Goal: Task Accomplishment & Management: Manage account settings

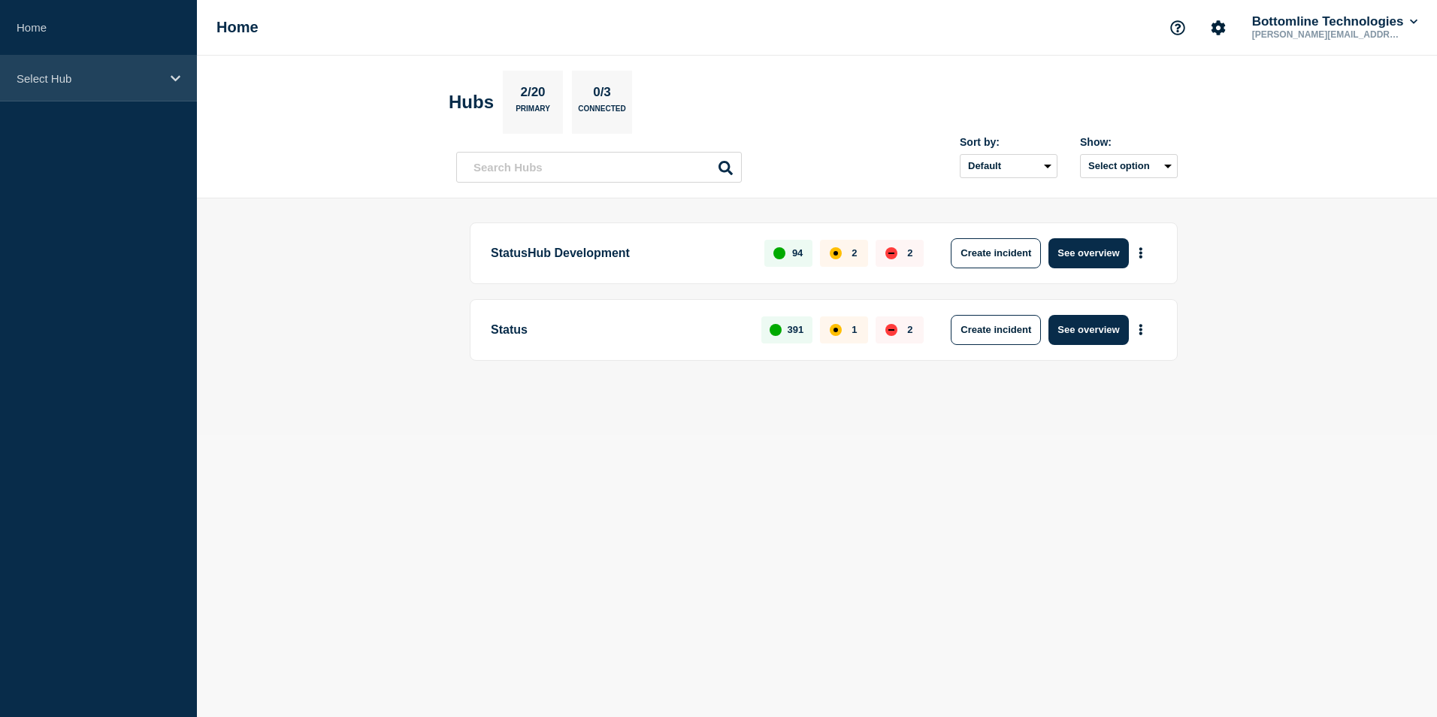
click at [177, 83] on icon at bounding box center [176, 78] width 10 height 11
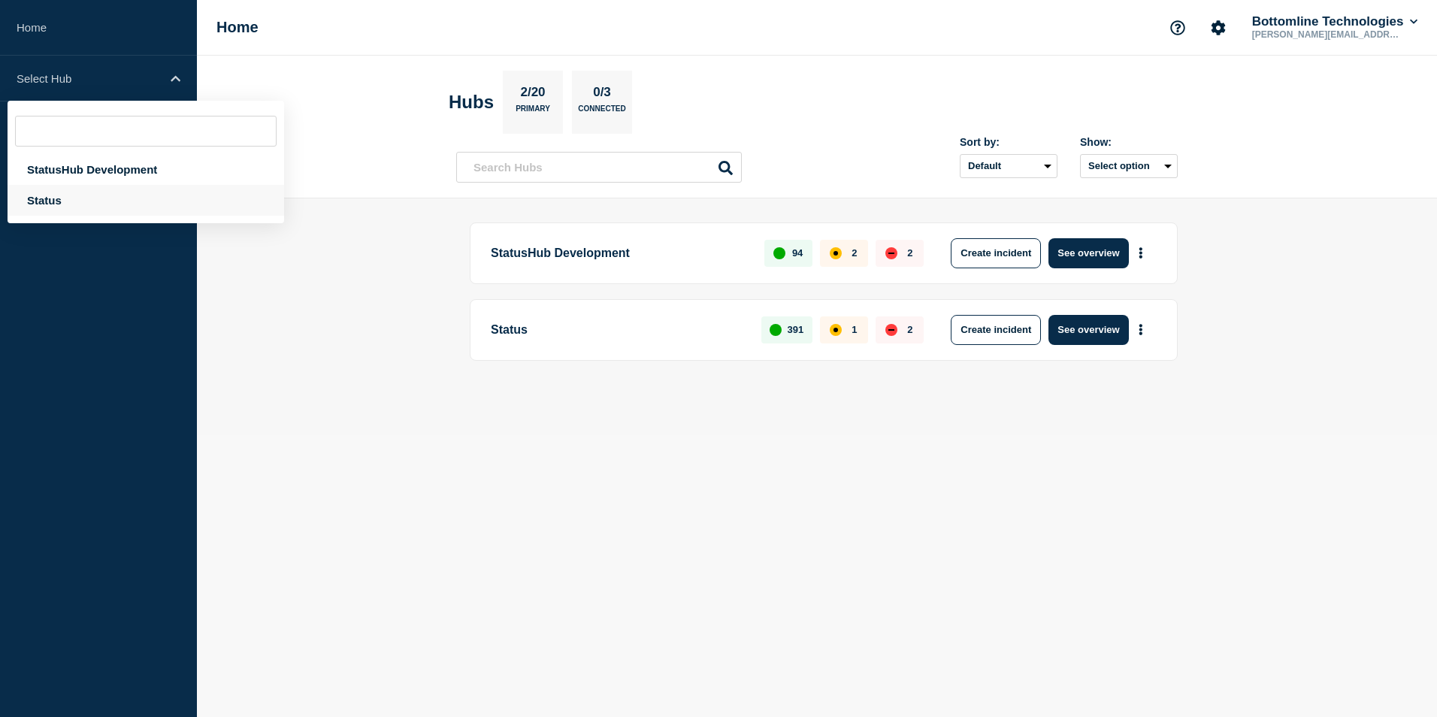
click at [52, 195] on div "Status" at bounding box center [146, 200] width 277 height 31
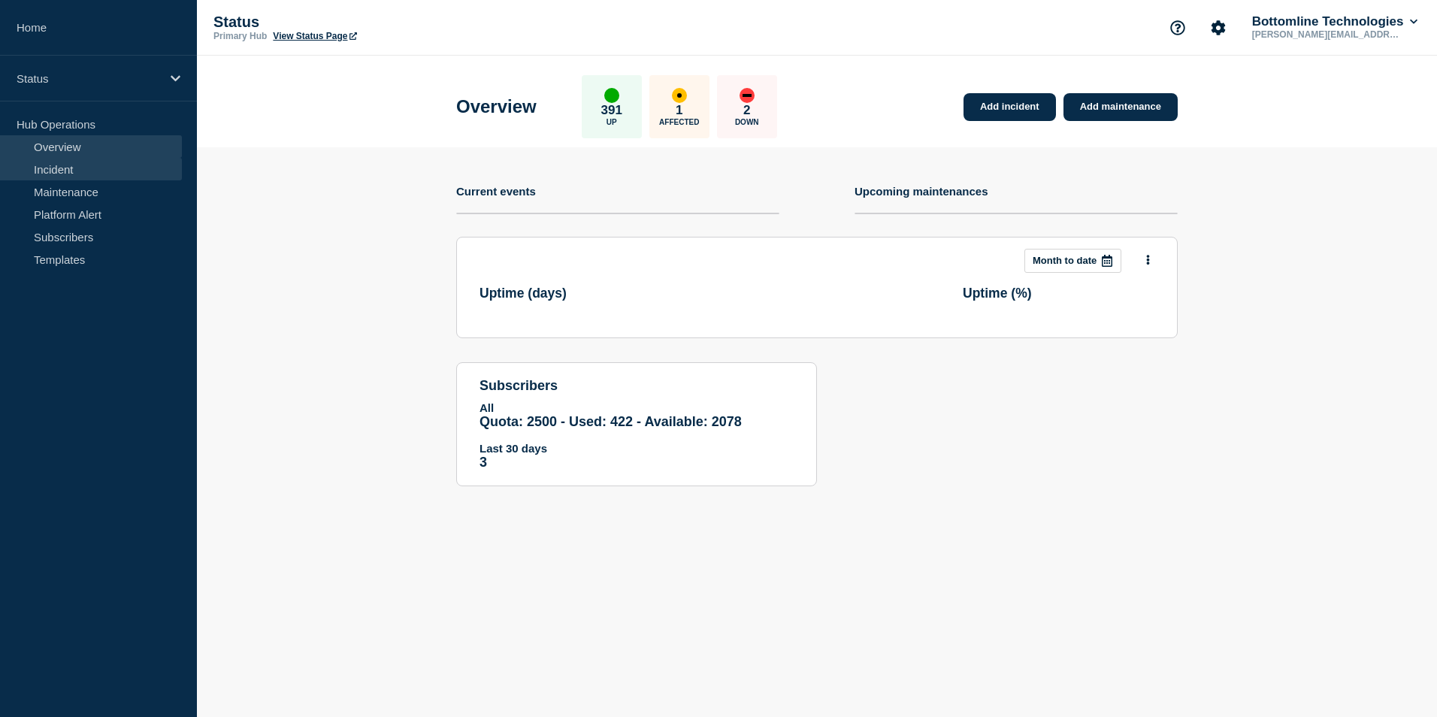
click at [76, 169] on link "Incident" at bounding box center [91, 169] width 182 height 23
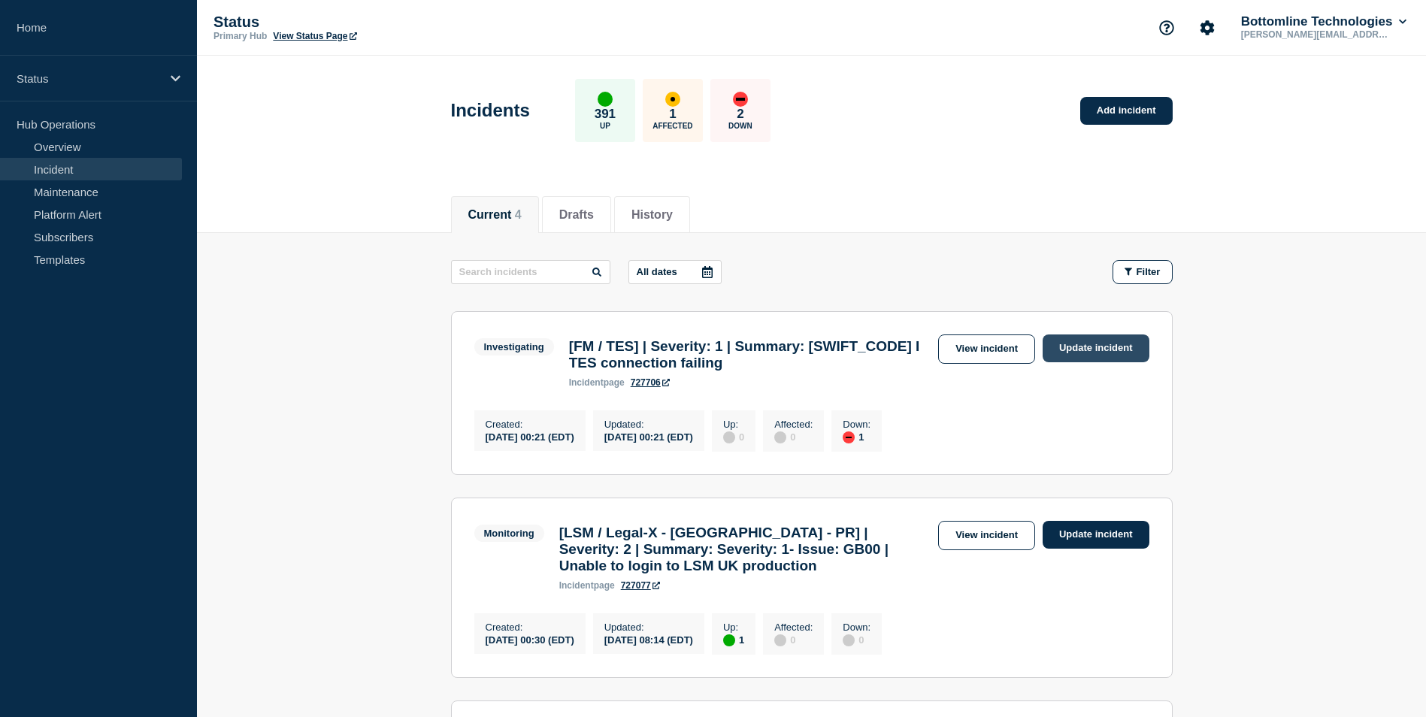
click at [1101, 346] on link "Update incident" at bounding box center [1096, 349] width 107 height 28
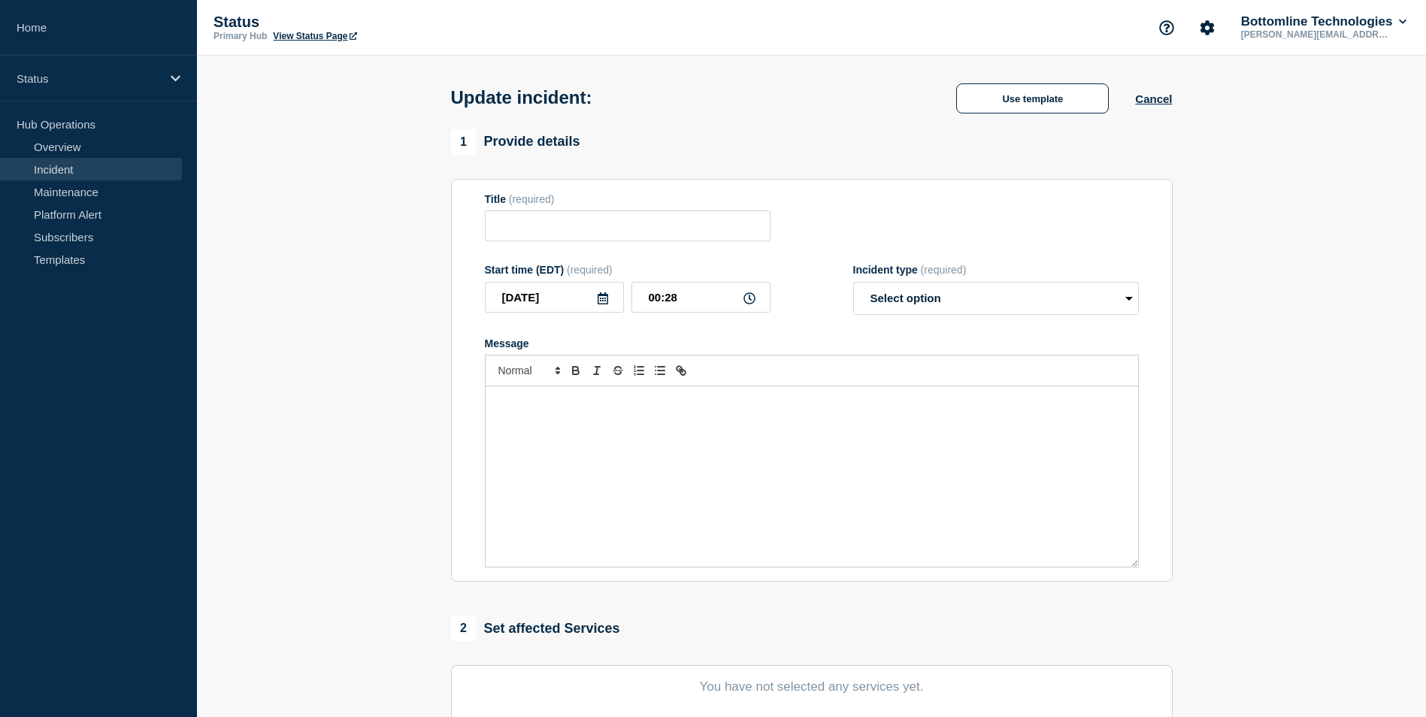
type input "[FM / TES] | Severity: 1 | Summary: ASLLAU2C I TES connection failing"
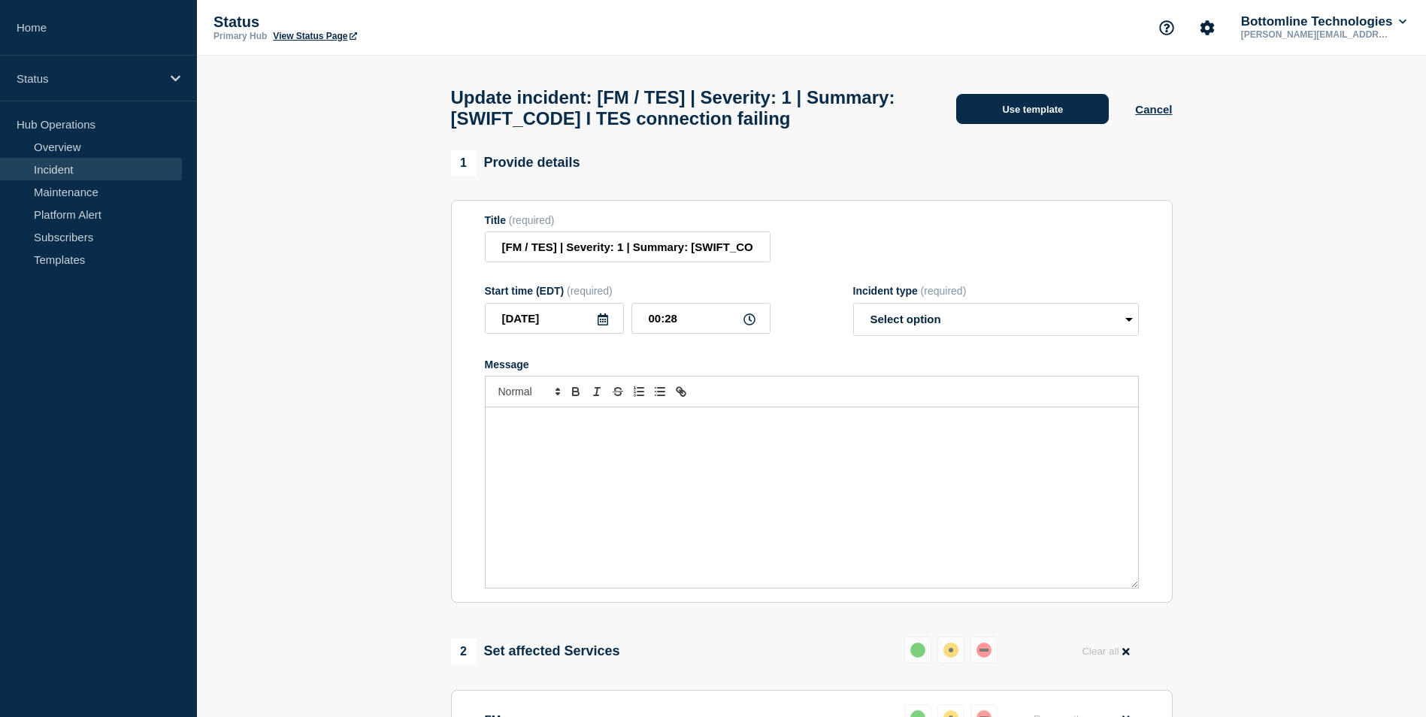
click at [1019, 114] on button "Use template" at bounding box center [1032, 109] width 153 height 30
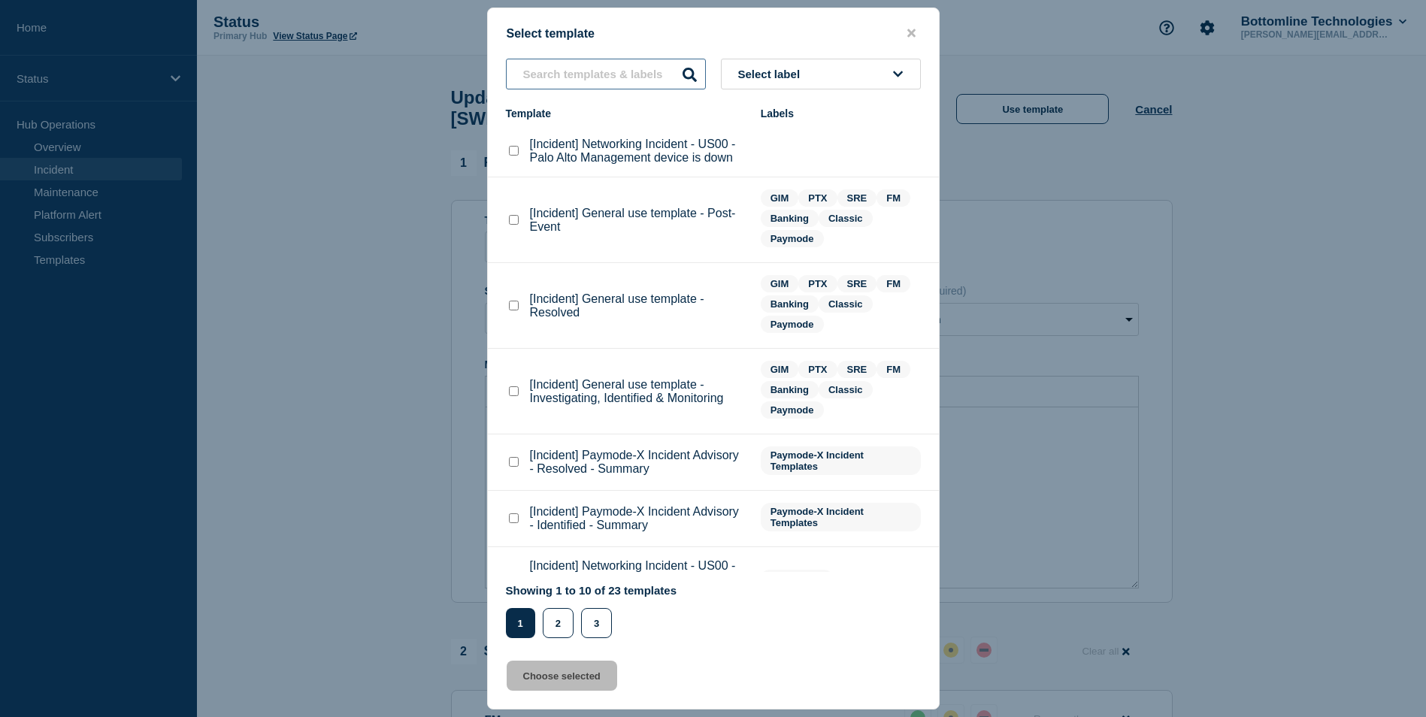
click at [588, 77] on input "text" at bounding box center [606, 74] width 200 height 31
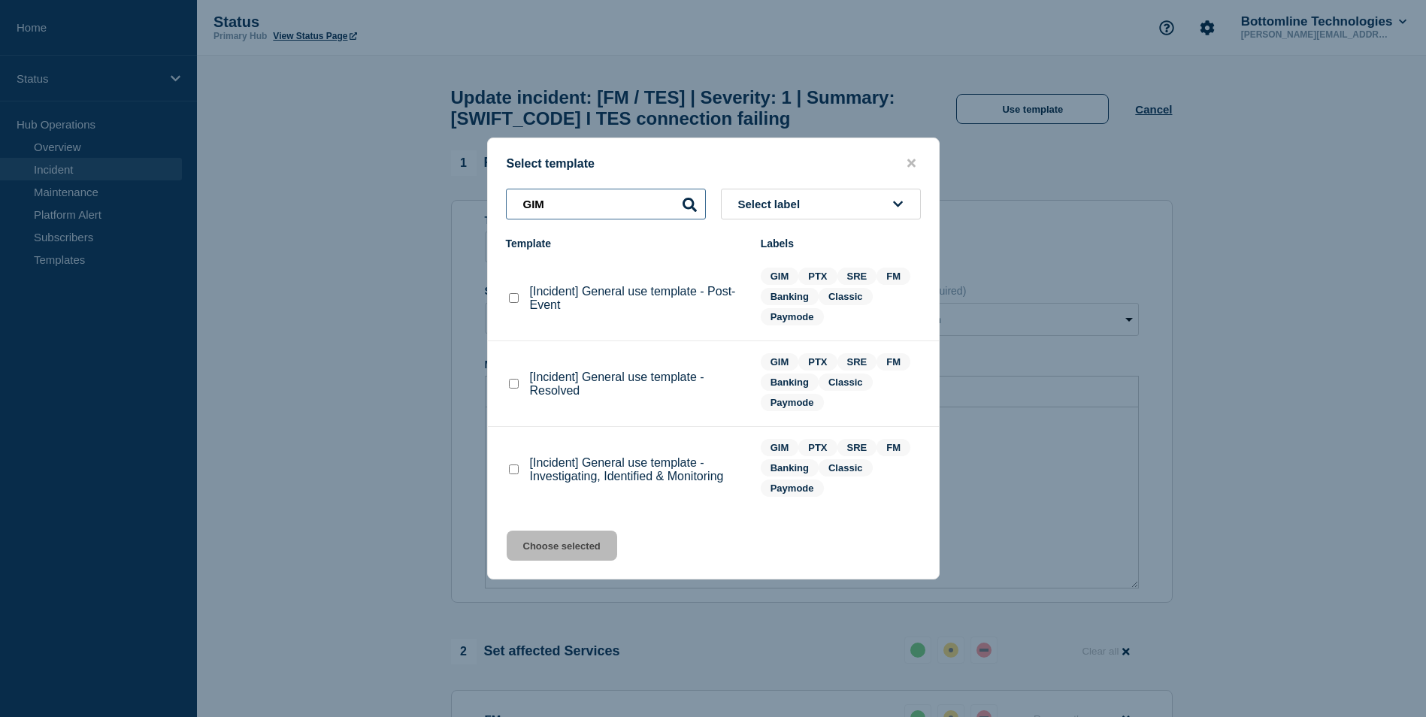
type input "GIM"
click at [516, 472] on checkbox"] "[Incident] General use template - Investigating, Identified & Monitoring checkb…" at bounding box center [514, 470] width 10 height 10
checkbox checkbox"] "true"
click at [553, 553] on button "Choose selected" at bounding box center [562, 546] width 111 height 30
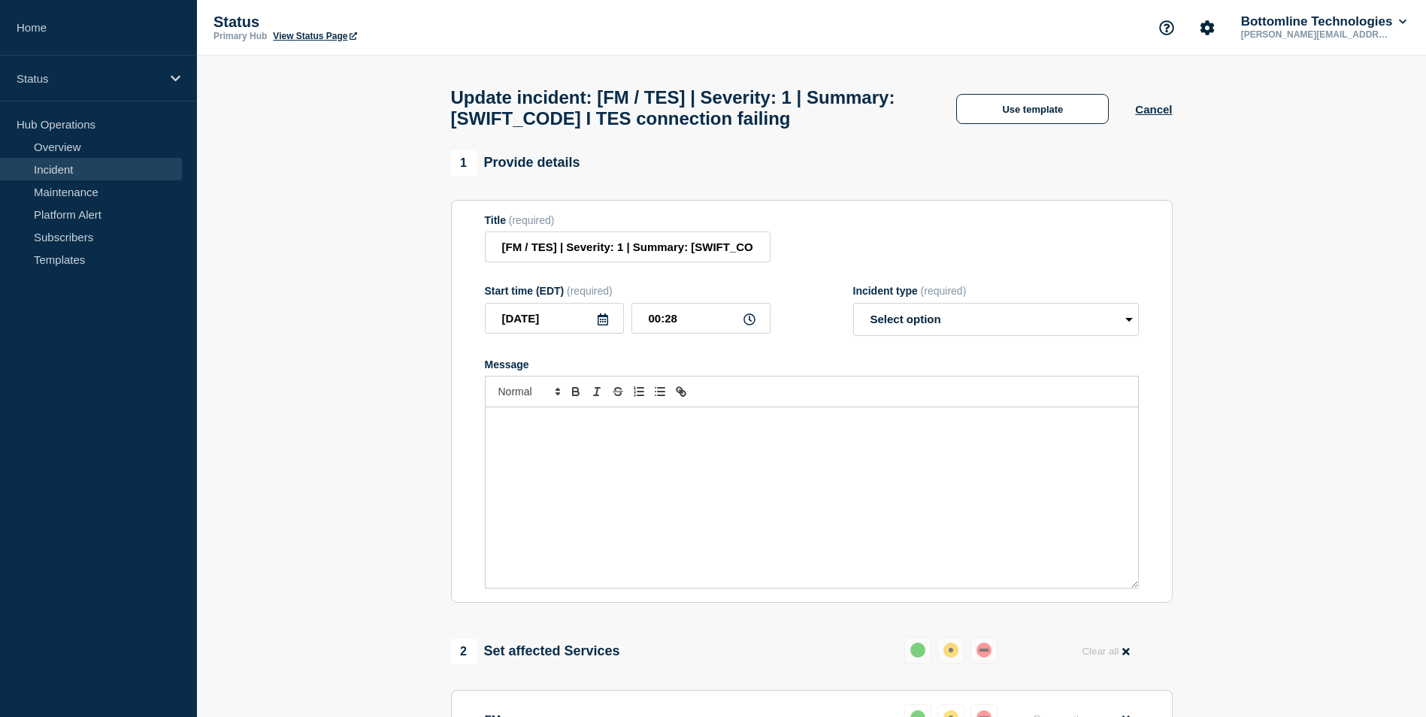
select select "investigating"
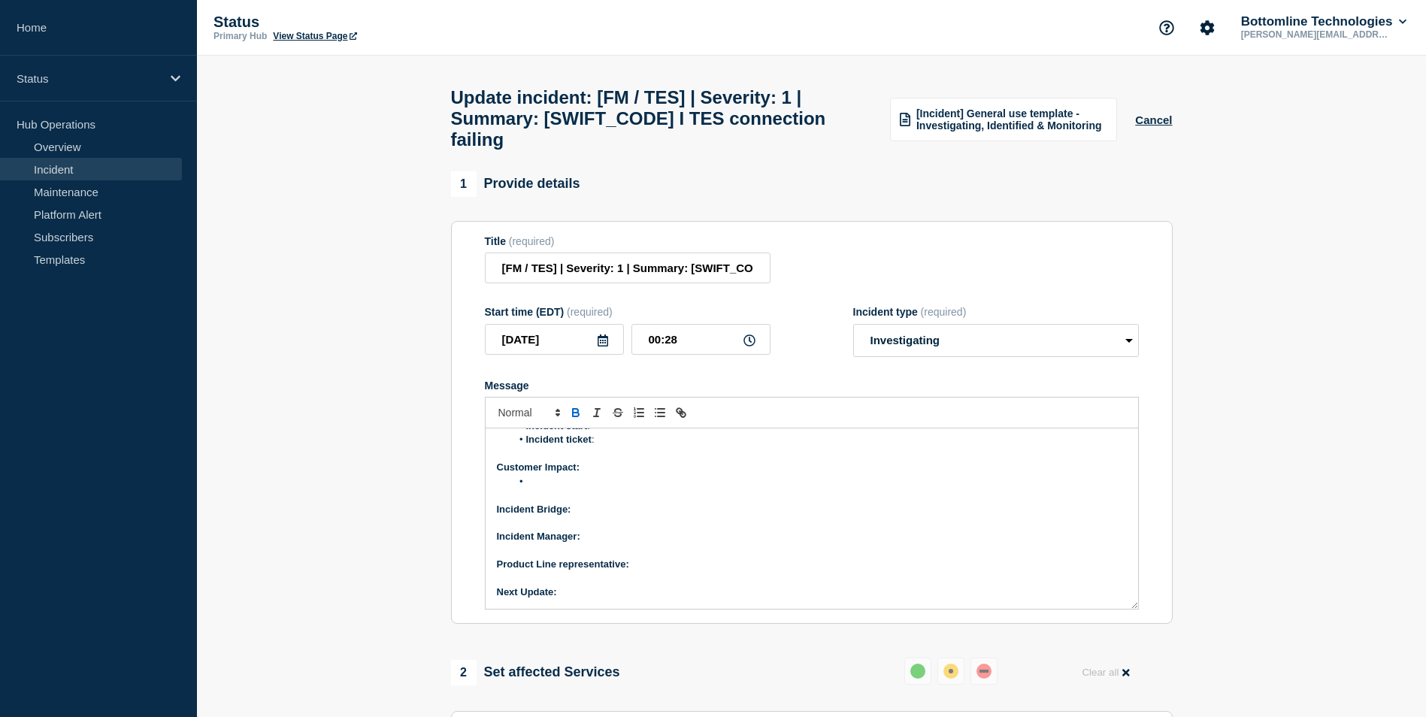
scroll to position [150, 0]
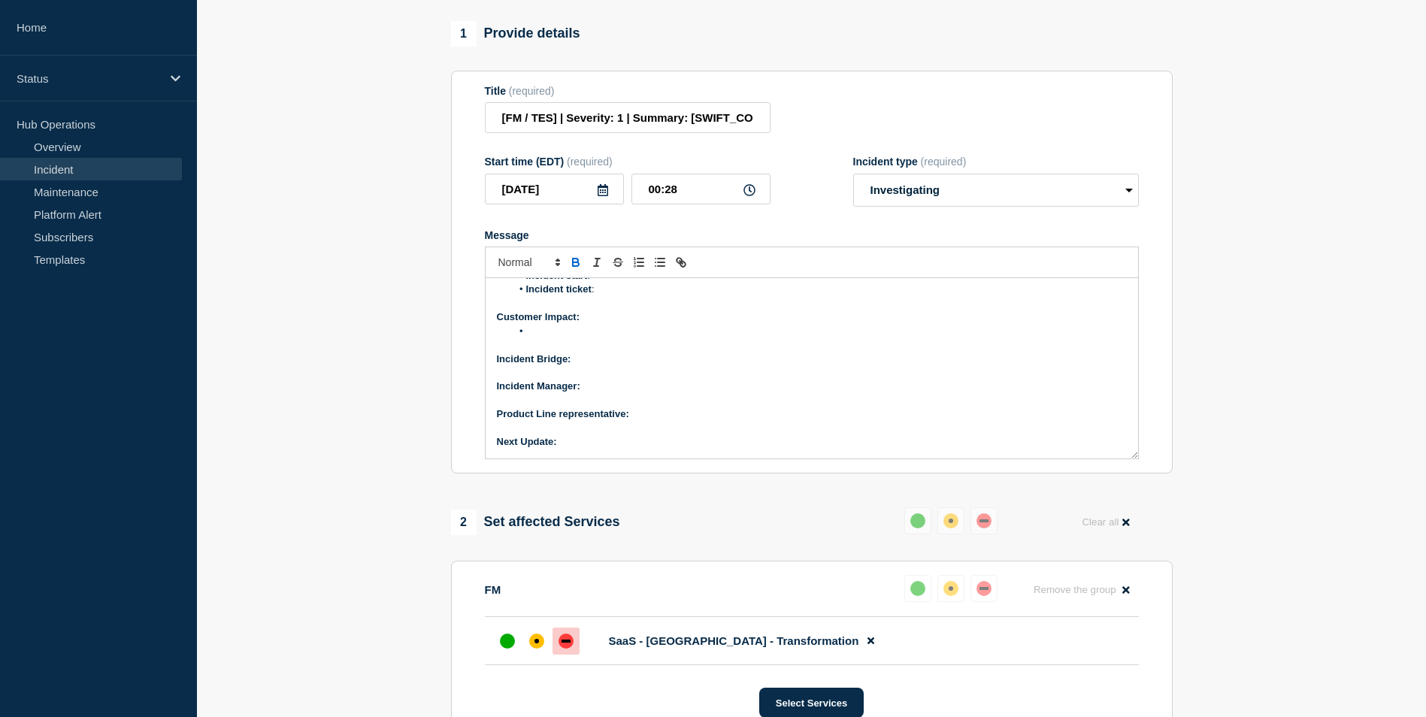
click at [611, 366] on p "Incident Bridge:" at bounding box center [812, 360] width 630 height 14
click at [601, 392] on p "Incident Manager:" at bounding box center [812, 387] width 630 height 14
click at [649, 421] on p "Product Line representative:" at bounding box center [812, 414] width 630 height 14
click at [582, 449] on p "Next Update:" at bounding box center [812, 442] width 630 height 14
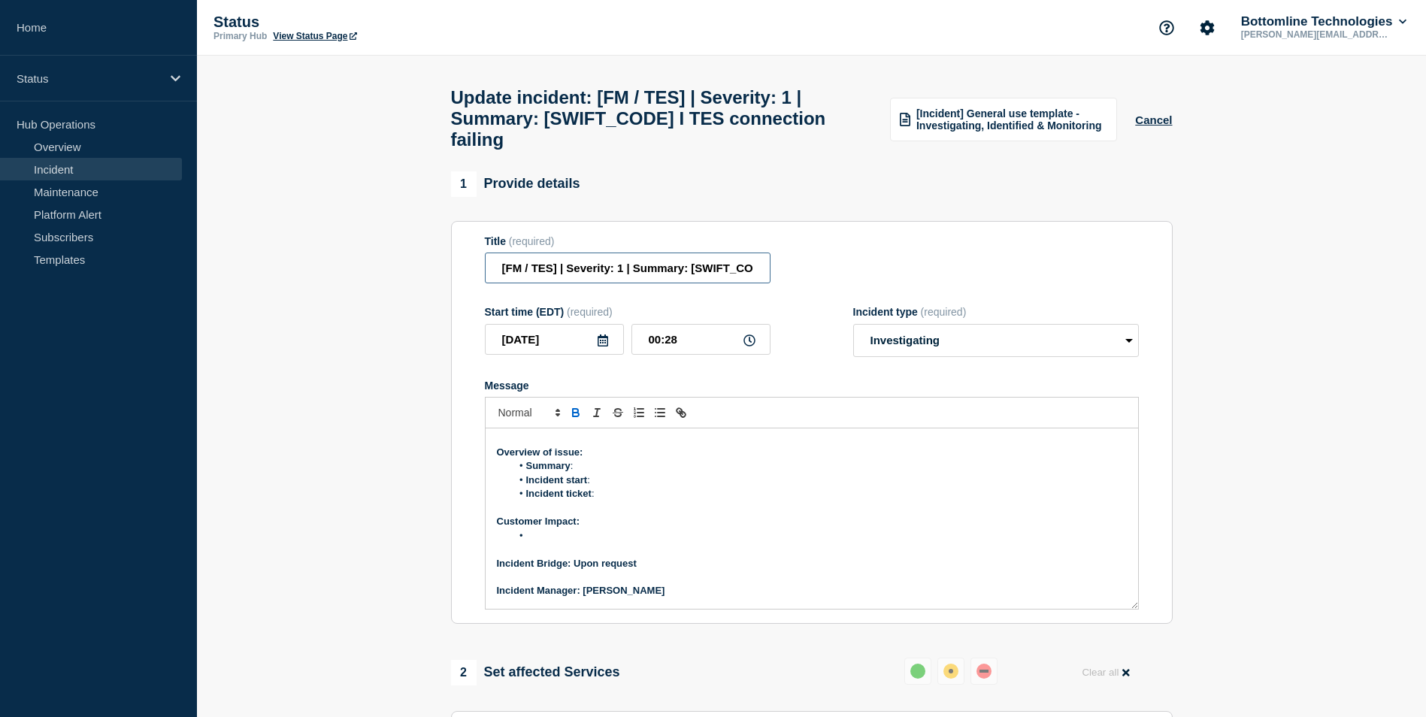
scroll to position [0, 129]
drag, startPoint x: 689, startPoint y: 280, endPoint x: 835, endPoint y: 282, distance: 145.8
click at [835, 282] on div "Title (required) [FM / TES] | Severity: 1 | Summary: ASLLAU2C I TES connection …" at bounding box center [812, 259] width 654 height 49
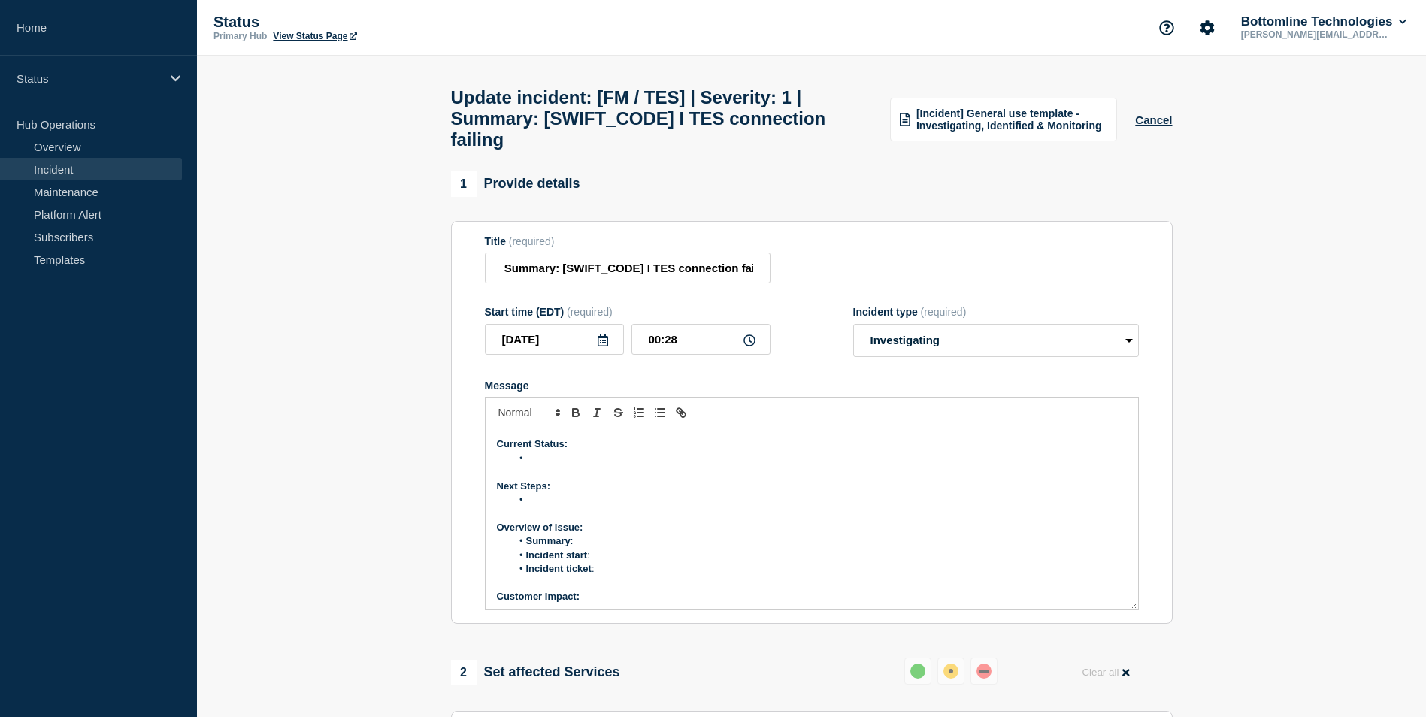
scroll to position [0, 0]
click at [599, 548] on li "Summary :" at bounding box center [819, 541] width 616 height 14
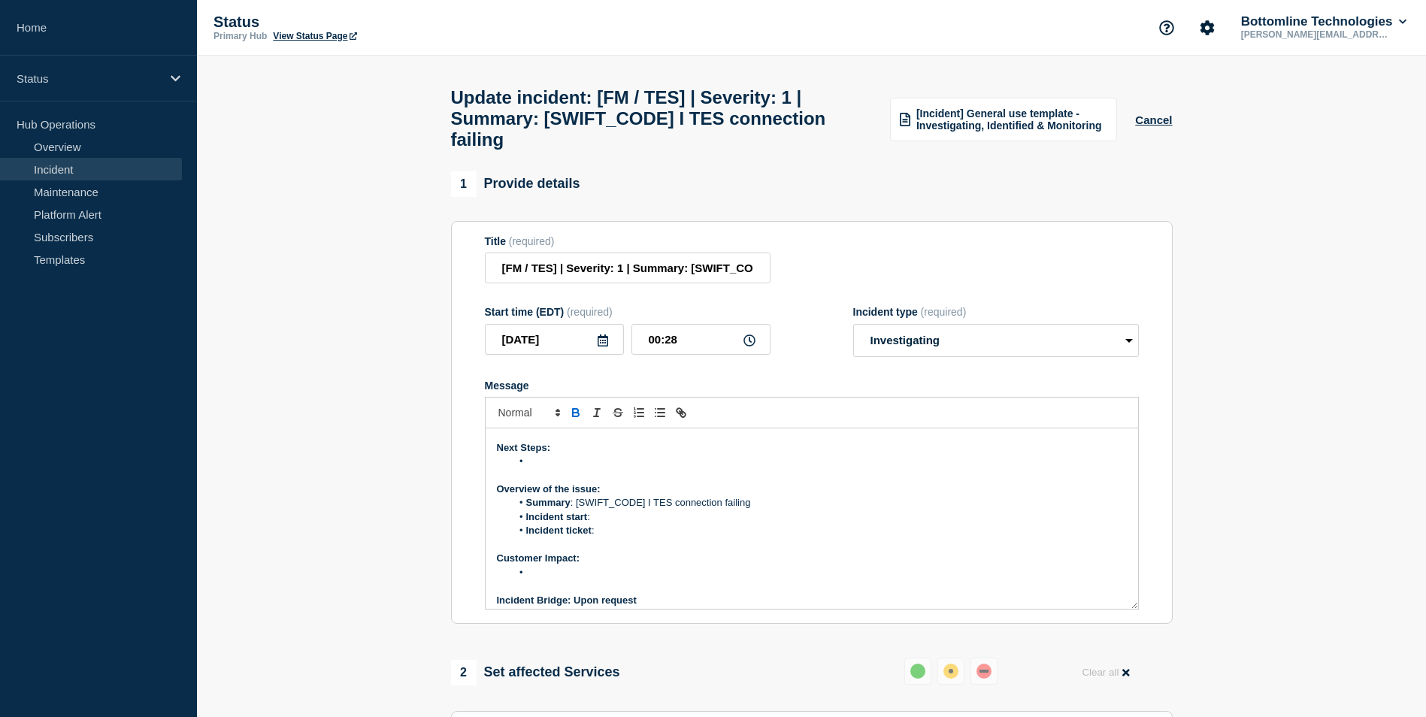
scroll to position [75, 0]
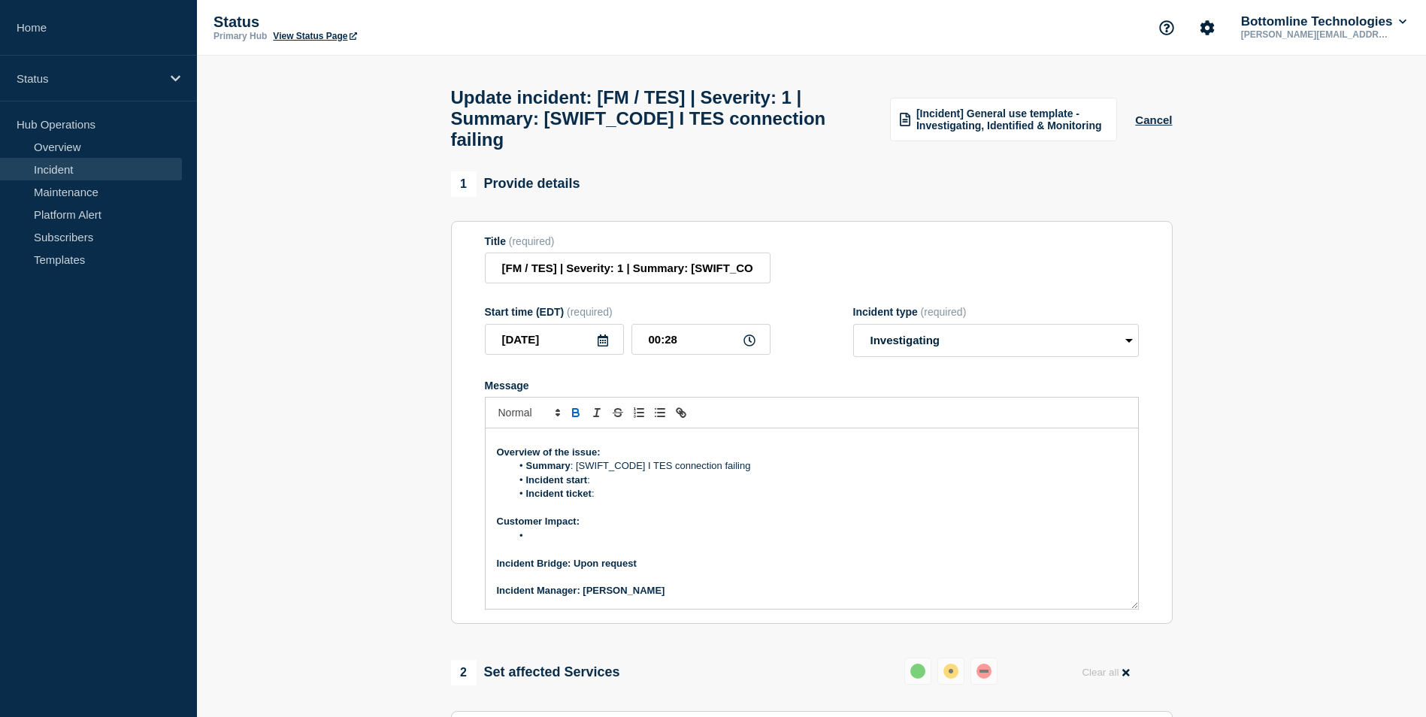
click at [615, 487] on li "Incident start :" at bounding box center [819, 481] width 616 height 14
click at [622, 487] on li "Incident start :" at bounding box center [819, 481] width 616 height 14
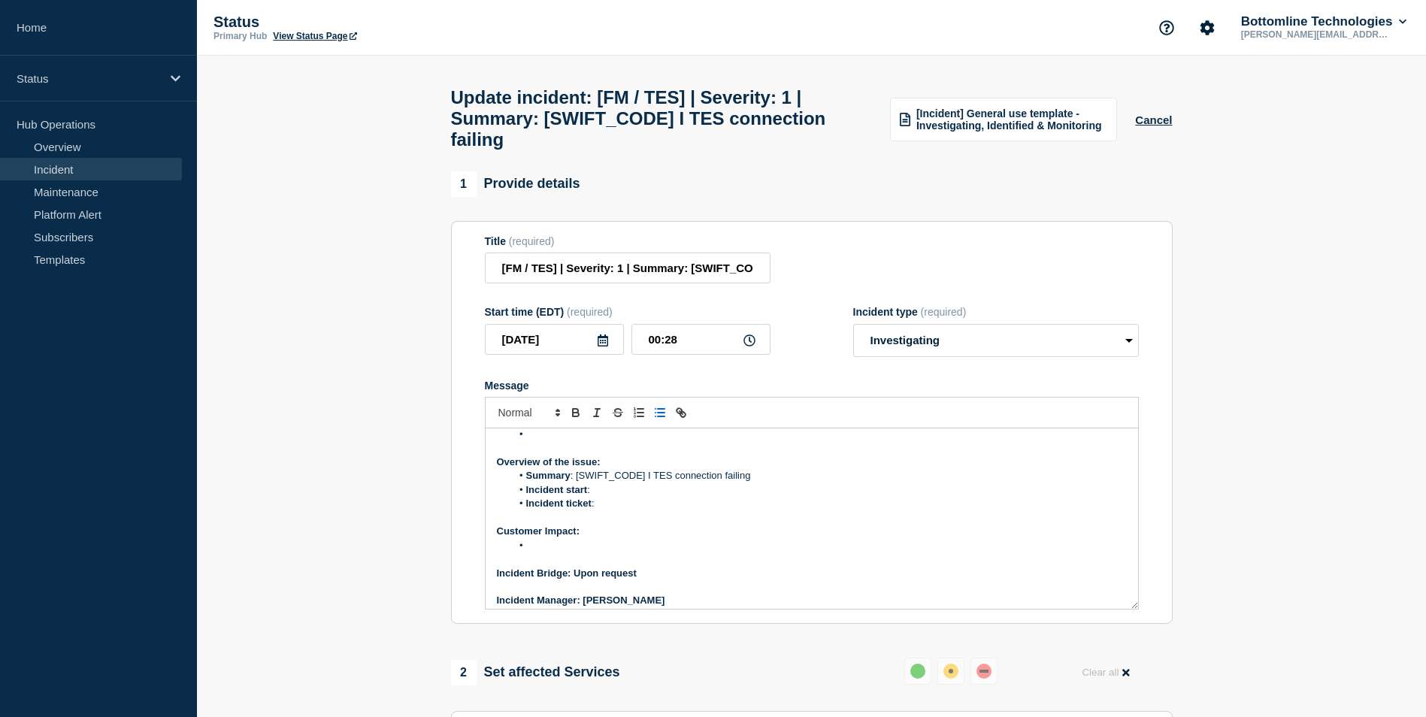
scroll to position [0, 0]
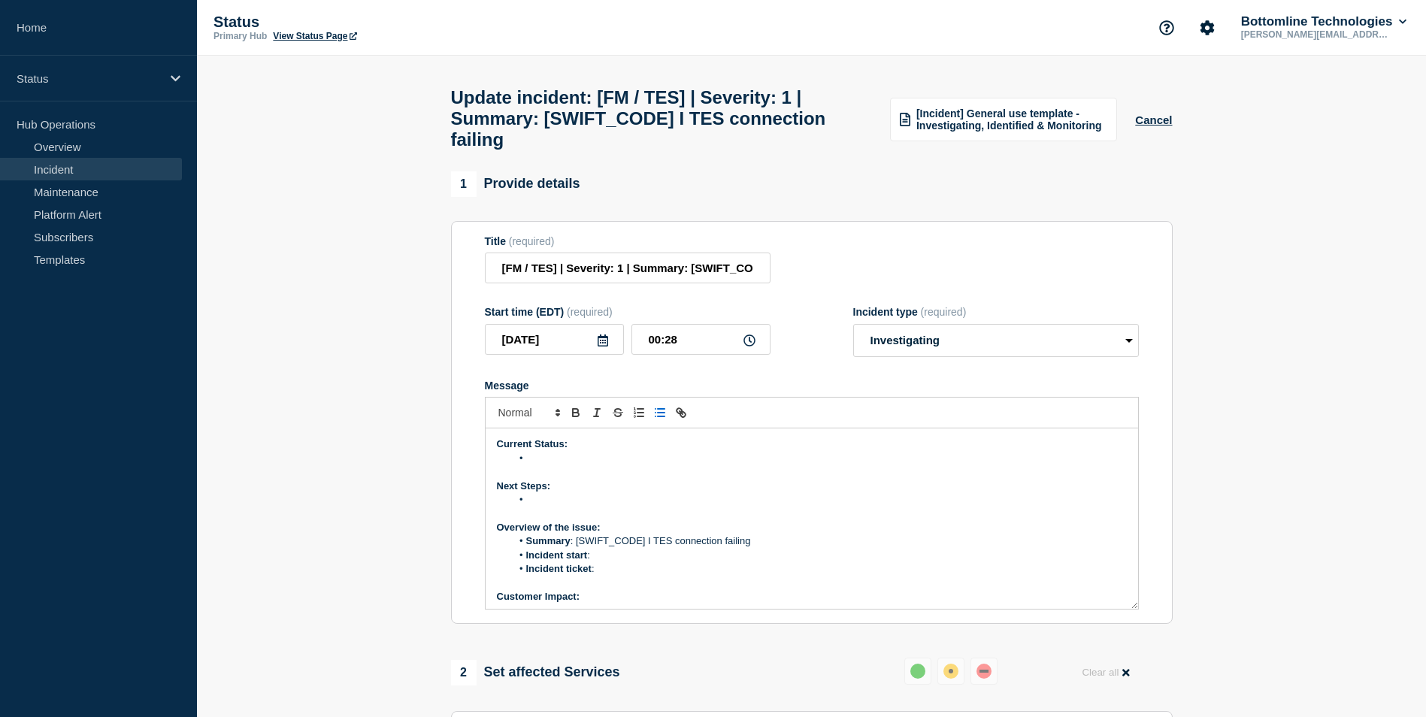
click at [540, 465] on li "Message" at bounding box center [819, 459] width 616 height 14
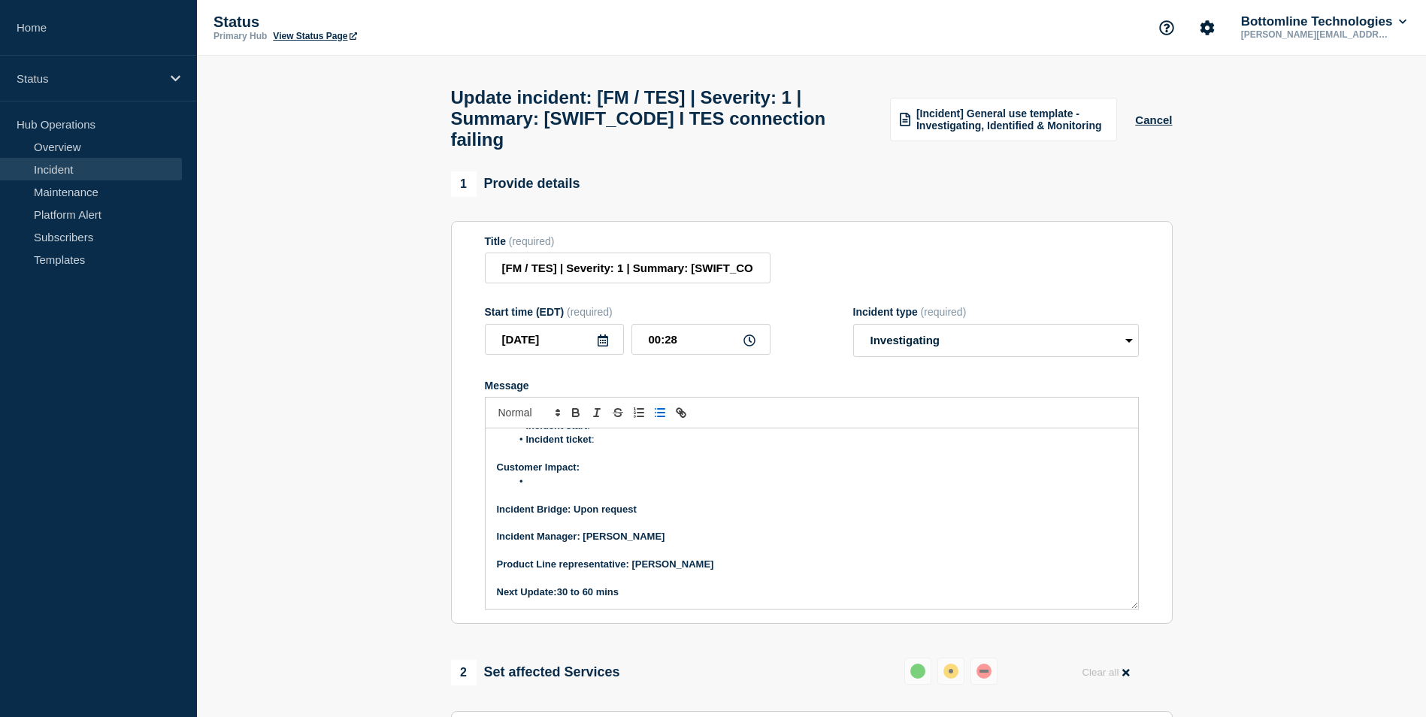
click at [531, 489] on li "Message" at bounding box center [819, 482] width 616 height 14
click at [546, 489] on li "Message" at bounding box center [819, 482] width 616 height 14
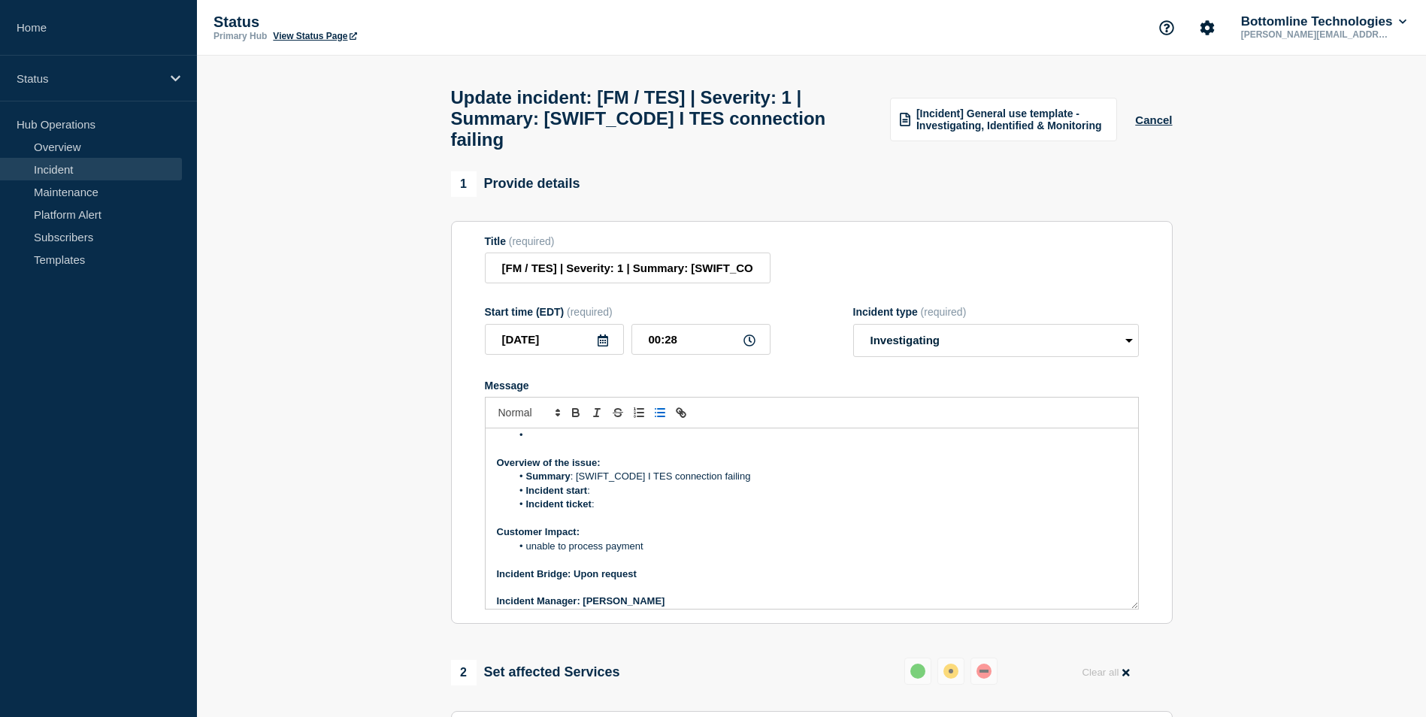
scroll to position [0, 0]
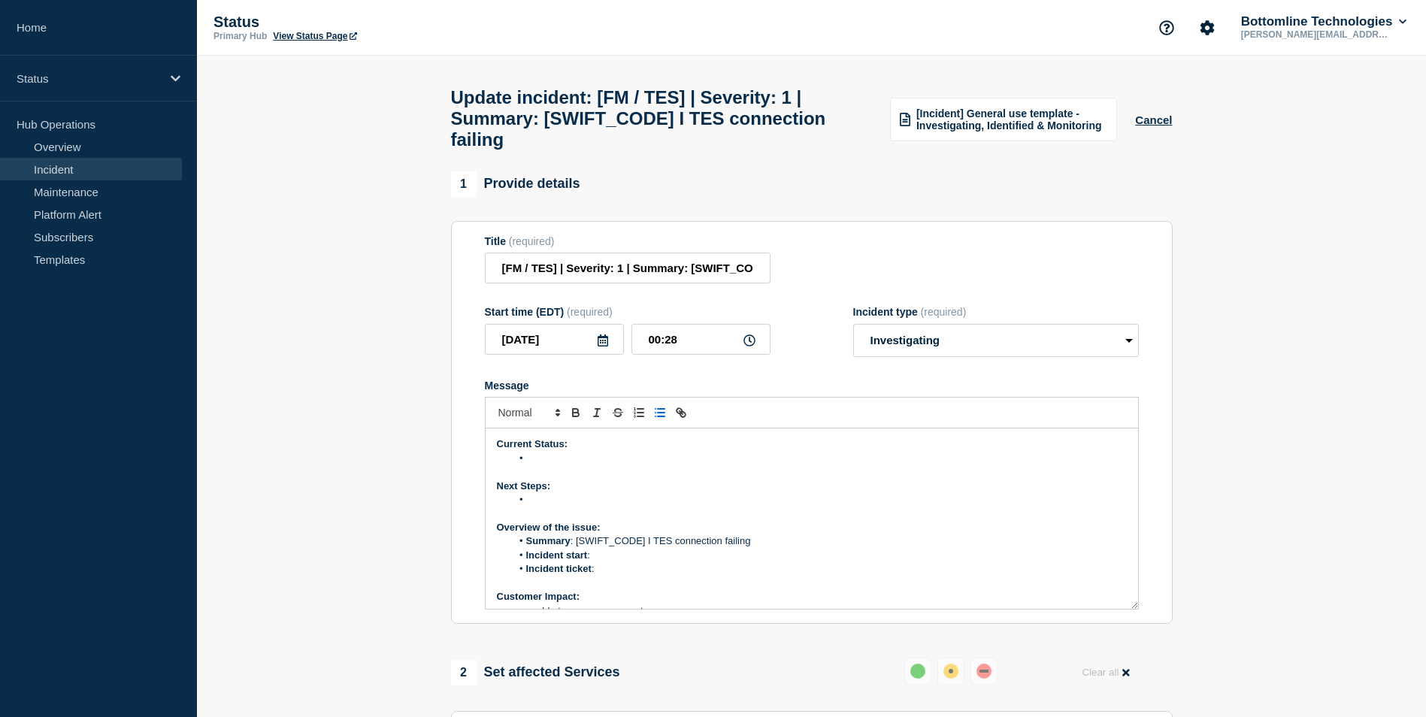
click at [550, 465] on li "Message" at bounding box center [819, 459] width 616 height 14
click at [624, 283] on input "[FM / TES] | Severity: 1 | Summary: ASLLAU2C I TES connection failing" at bounding box center [628, 268] width 286 height 31
type input "[FM / TES] | Severity: 2 | Summary: ASLLAU2C I TES connection failing"
click at [360, 514] on section "1 Provide details Title (required) [FM / TES] | Severity: 2 | Summary: ASLLAU2C…" at bounding box center [811, 701] width 1229 height 1061
click at [1163, 125] on button "Cancel" at bounding box center [1153, 120] width 37 height 13
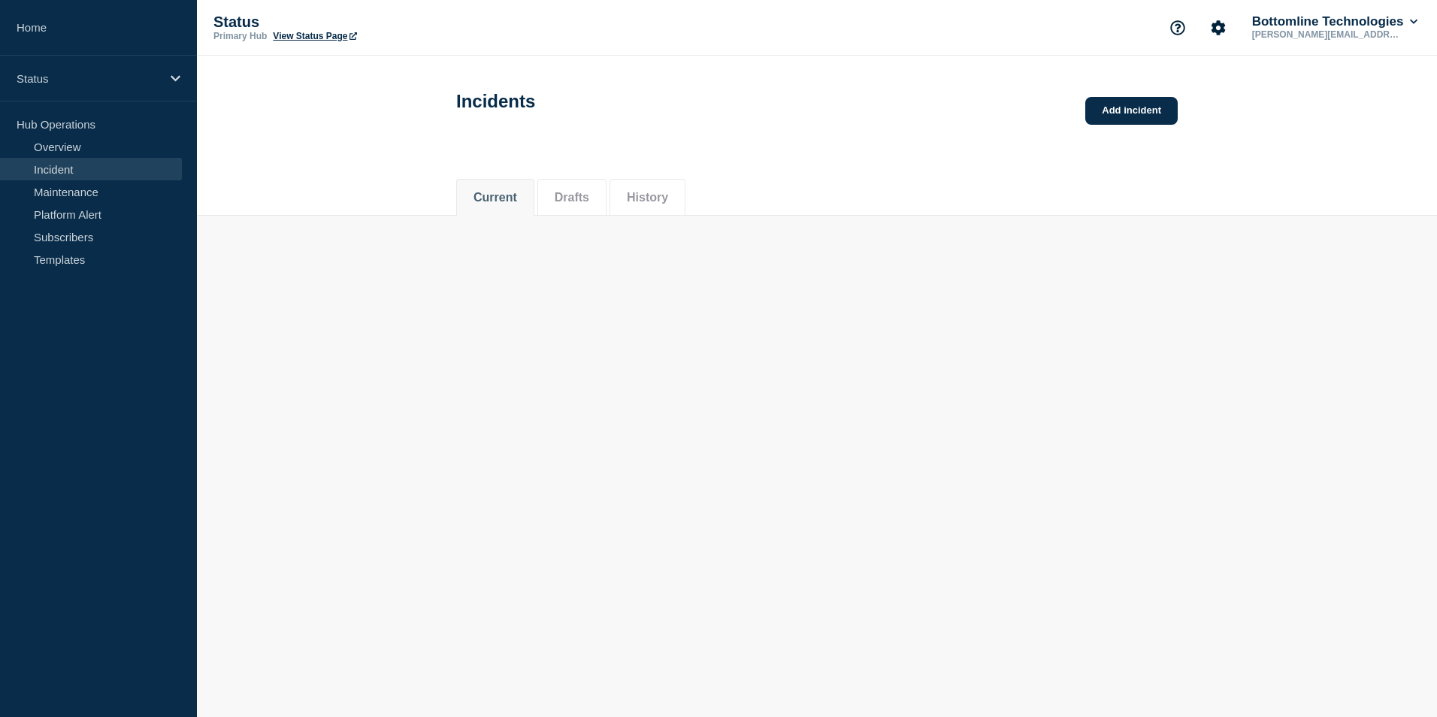
click at [80, 165] on link "Incident" at bounding box center [91, 169] width 182 height 23
click at [65, 165] on link "Incident" at bounding box center [91, 169] width 182 height 23
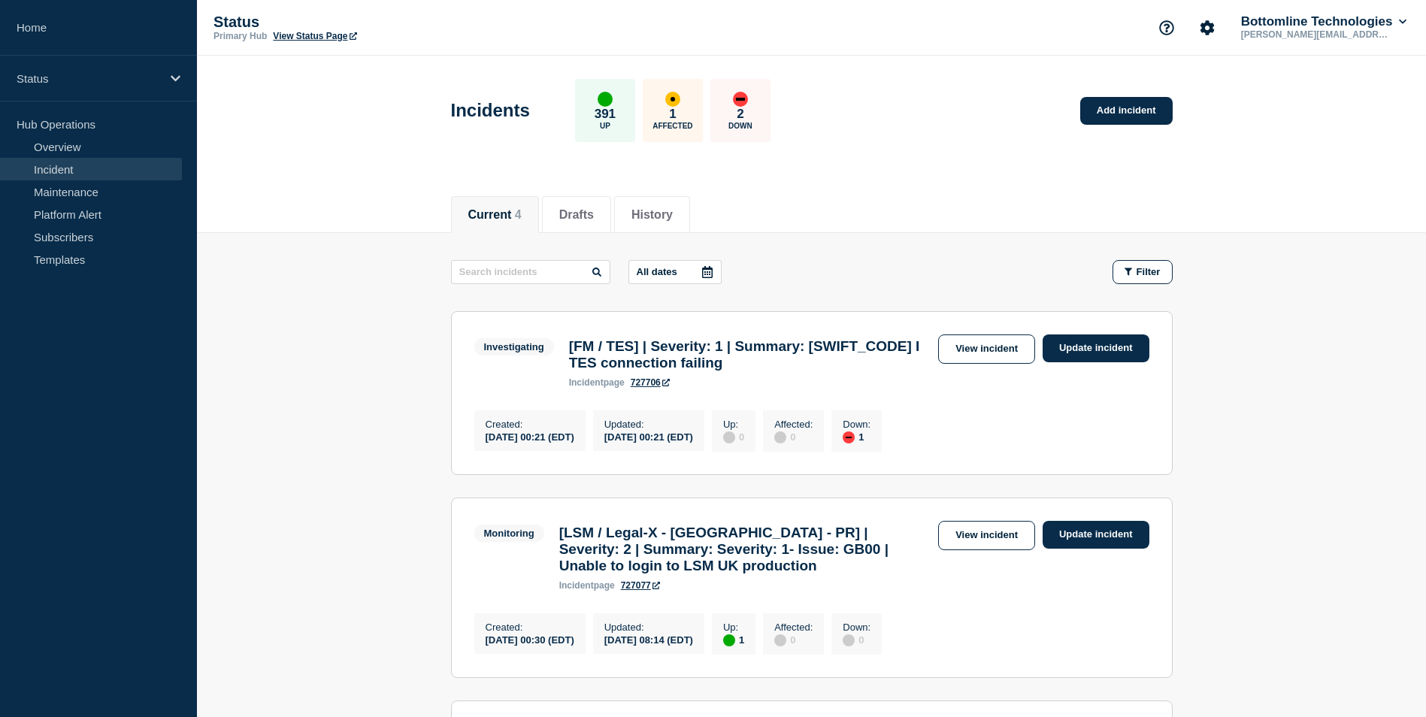
click at [347, 457] on main "All dates Filter Investigating 1 Down [FM / TES] | Severity: 1 | Summary: ASLLA…" at bounding box center [811, 669] width 1229 height 873
click at [1094, 353] on link "Update incident" at bounding box center [1096, 349] width 107 height 28
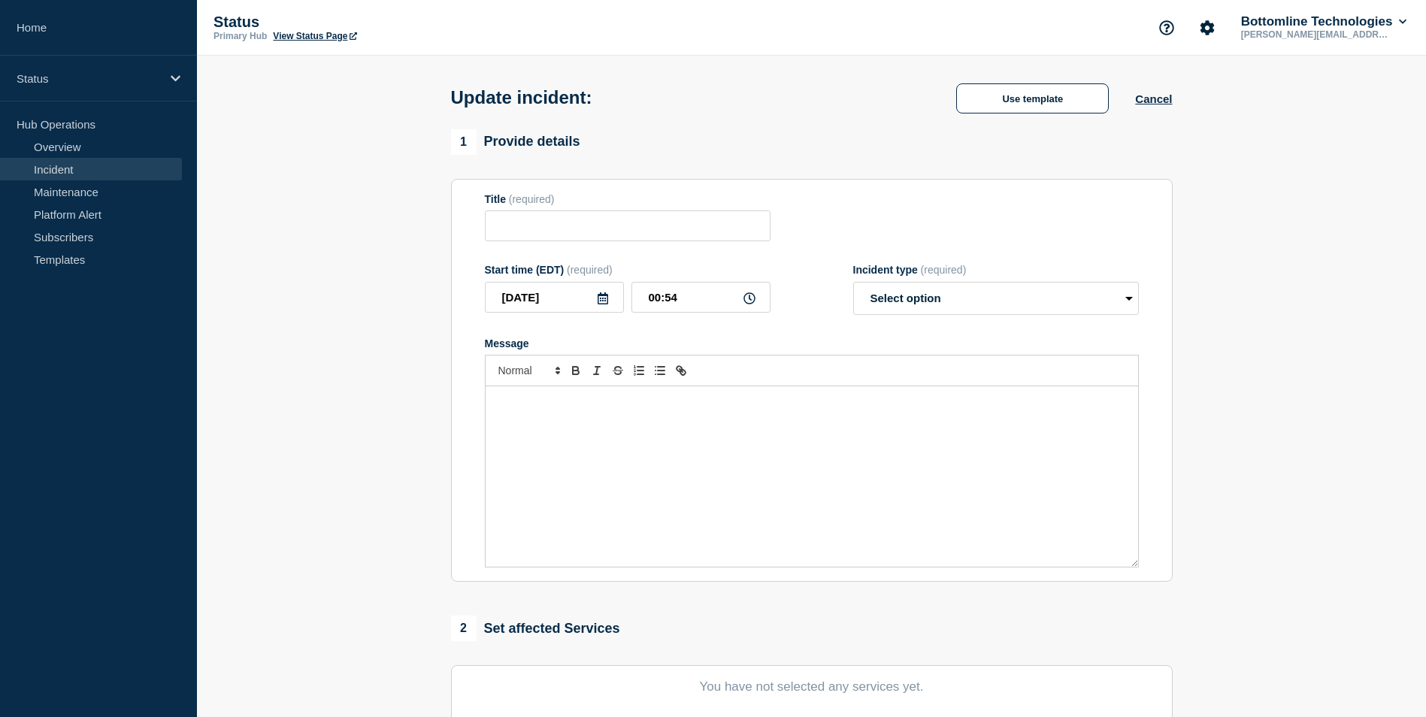
type input "[FM / TES] | Severity: 1 | Summary: ASLLAU2C I TES connection failing"
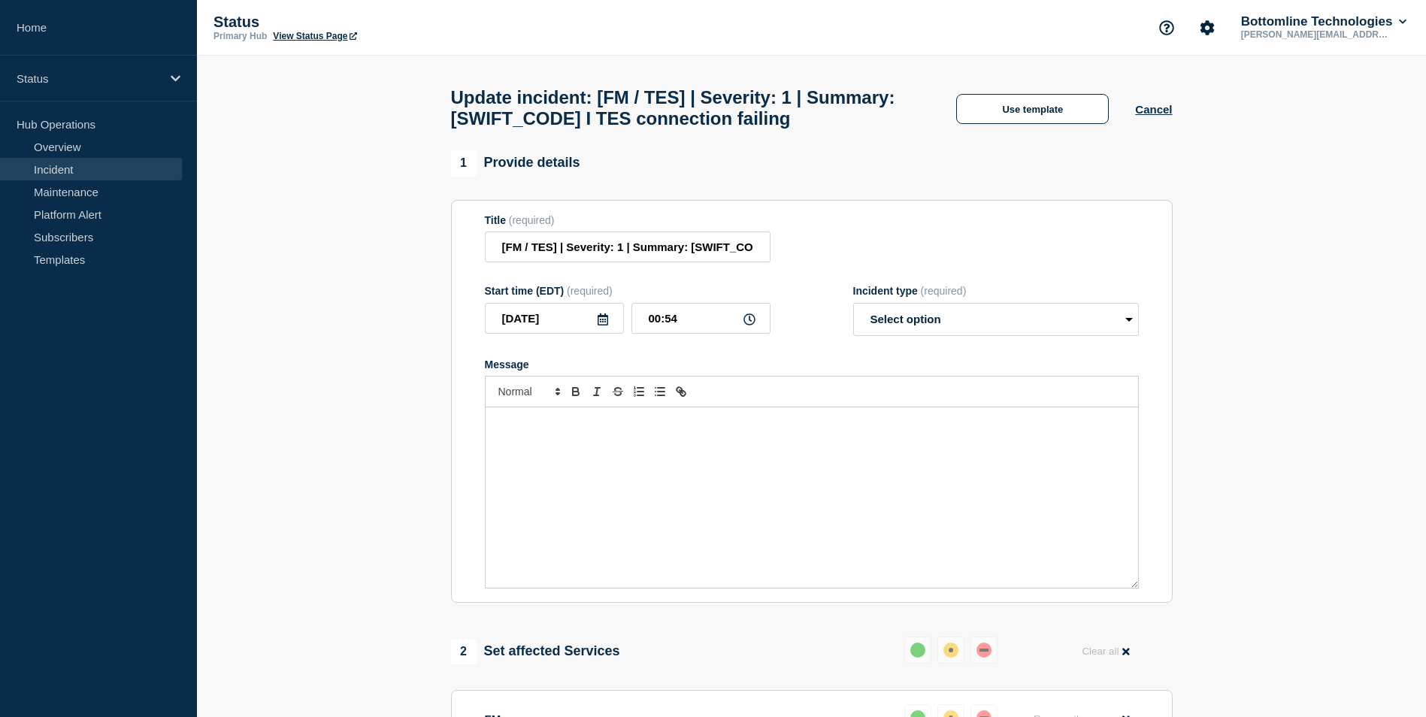
scroll to position [376, 0]
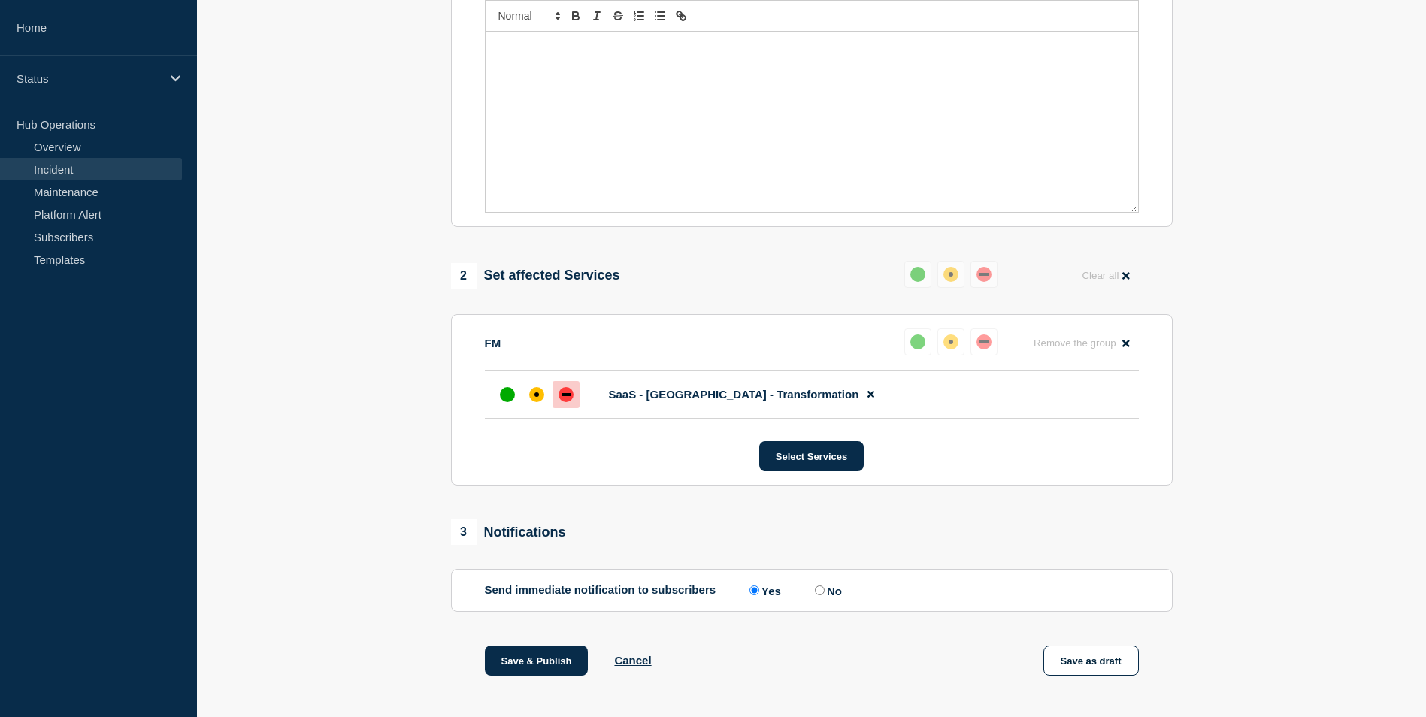
click at [825, 595] on input "No" at bounding box center [820, 591] width 10 height 10
radio input "true"
radio input "false"
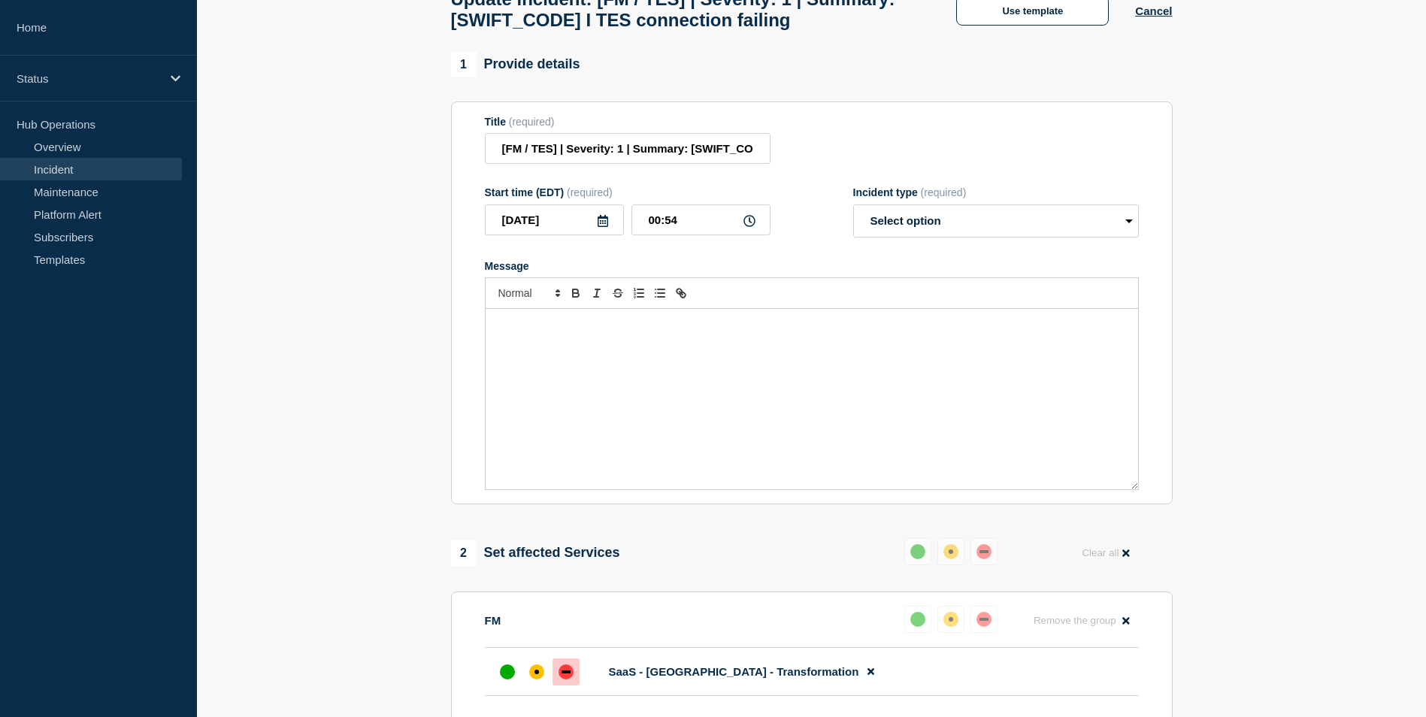
scroll to position [77, 0]
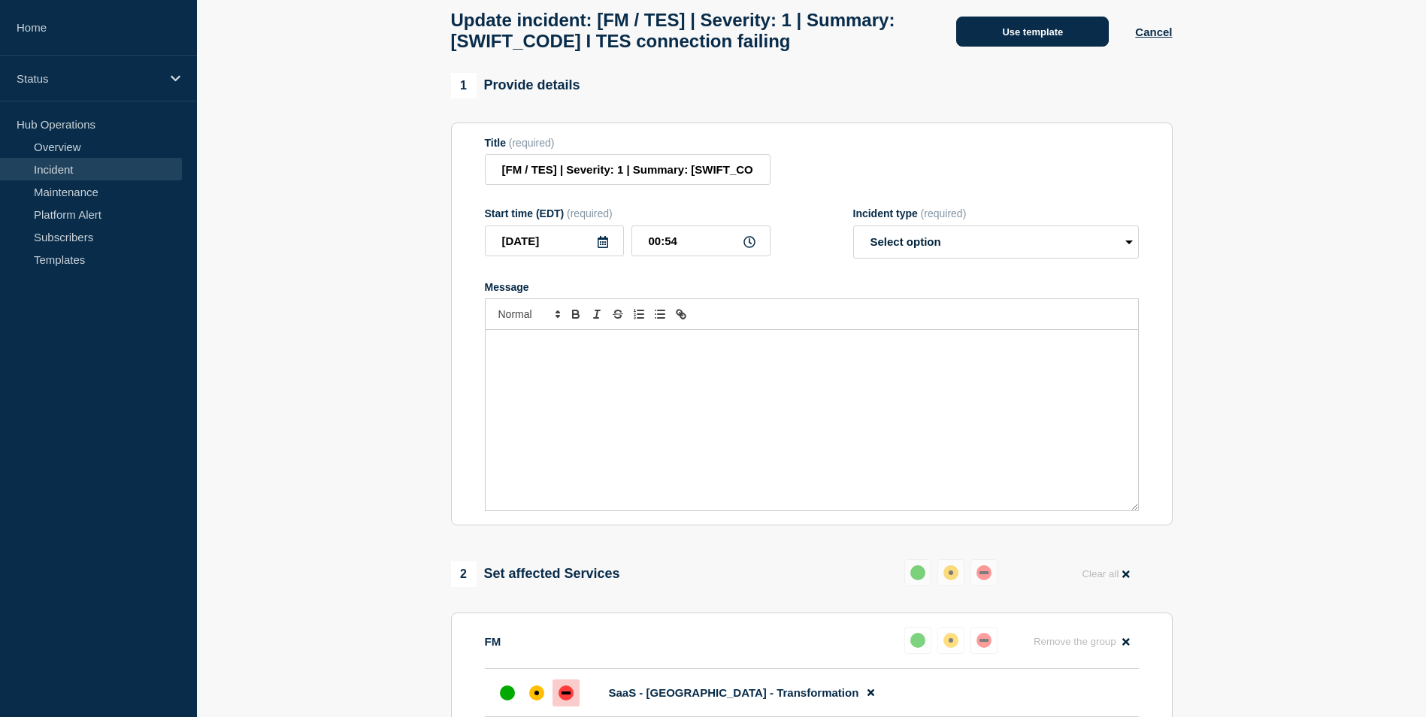
click at [983, 38] on button "Use template" at bounding box center [1032, 32] width 153 height 30
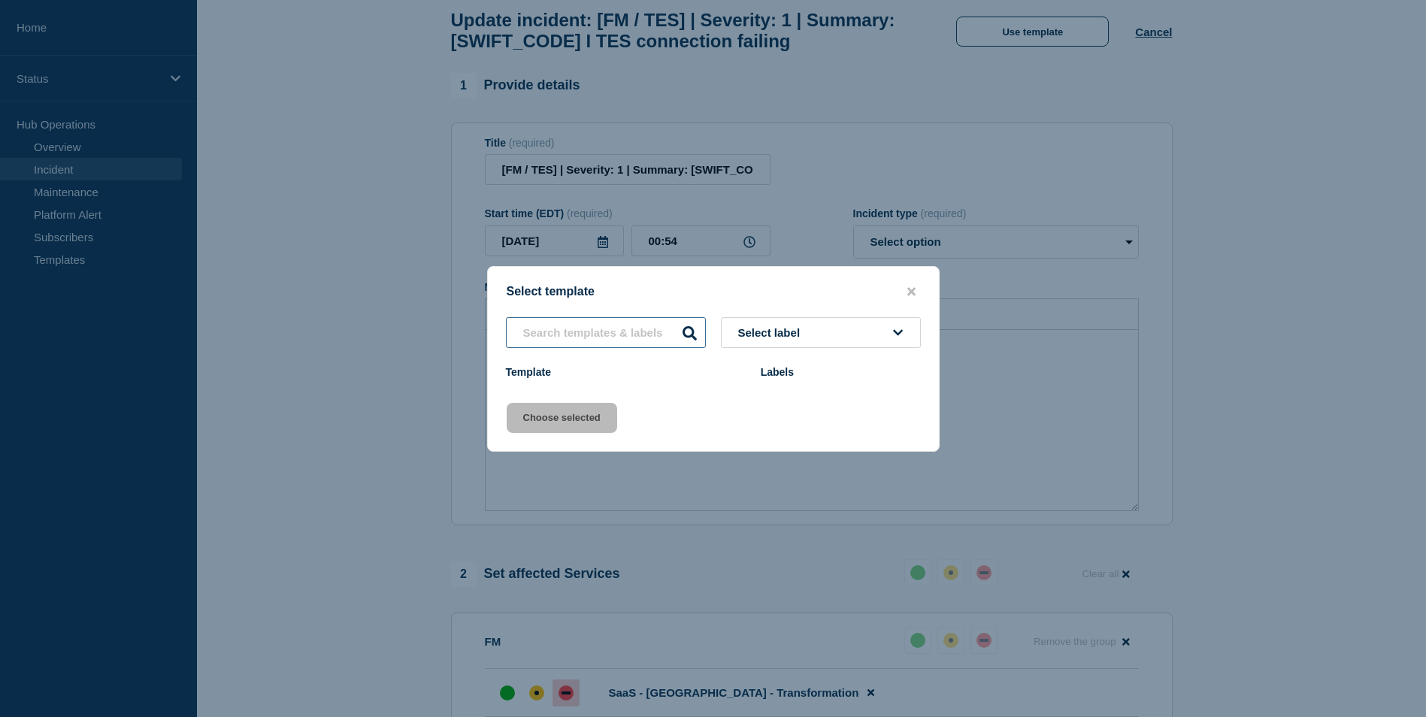
click at [610, 330] on div "Select label Template Labels" at bounding box center [713, 350] width 451 height 67
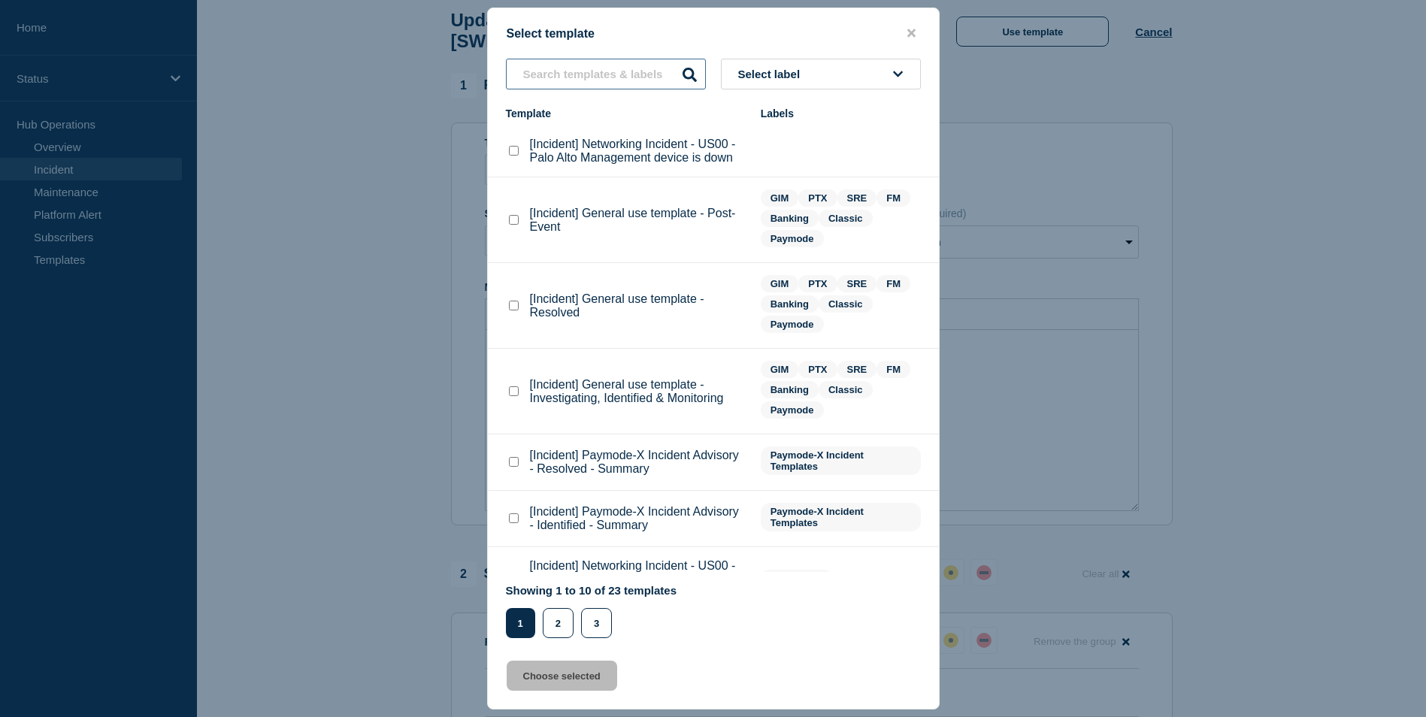
click at [548, 69] on input "text" at bounding box center [606, 74] width 200 height 31
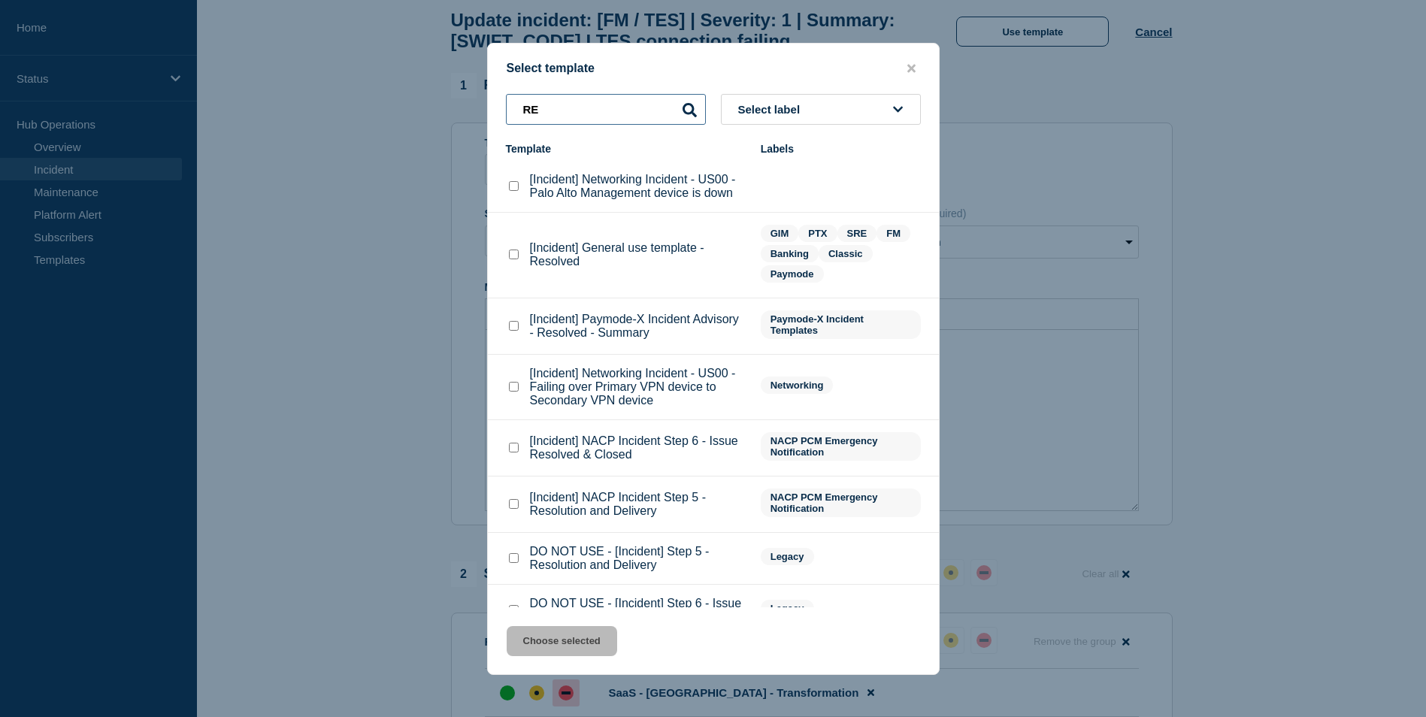
type input "R"
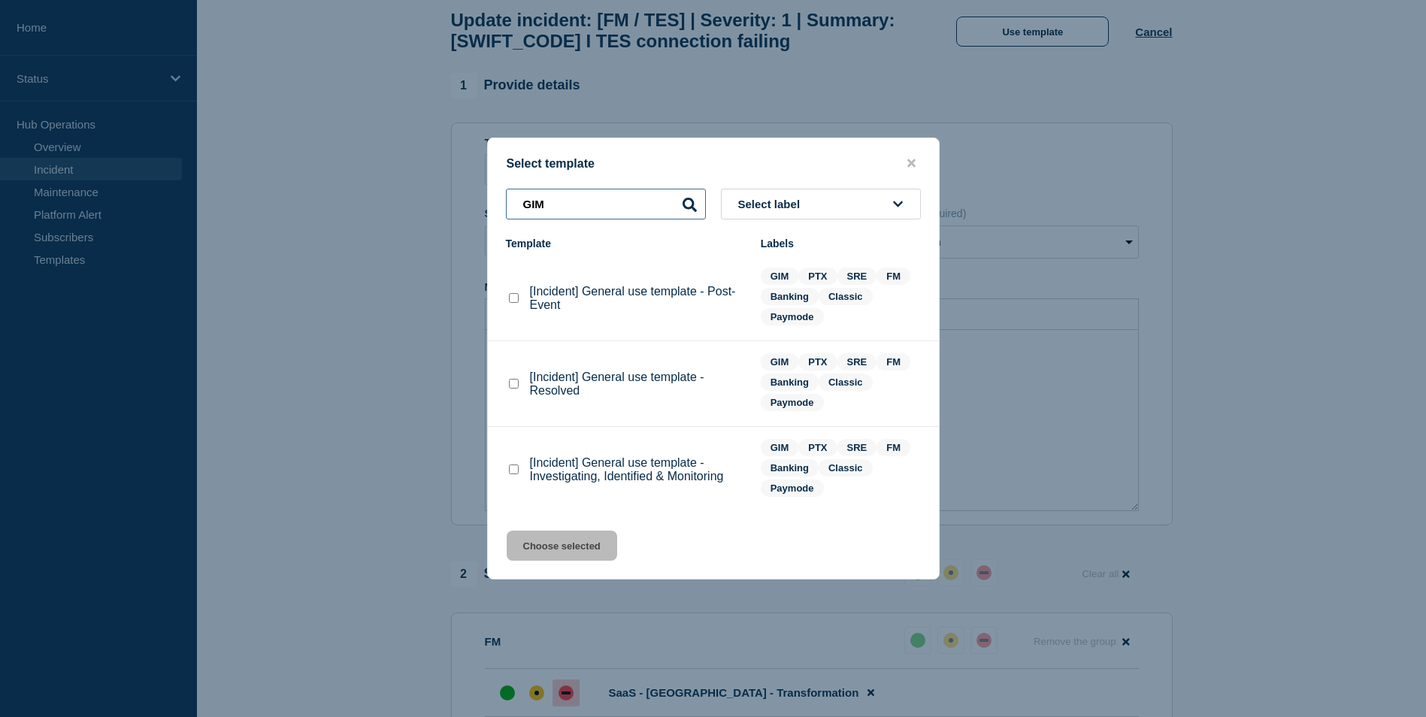
type input "GIM"
click at [515, 383] on checkbox"] "[Incident] General use template - Resolved checkbox" at bounding box center [514, 384] width 10 height 10
checkbox checkbox"] "true"
click at [560, 551] on button "Choose selected" at bounding box center [562, 546] width 111 height 30
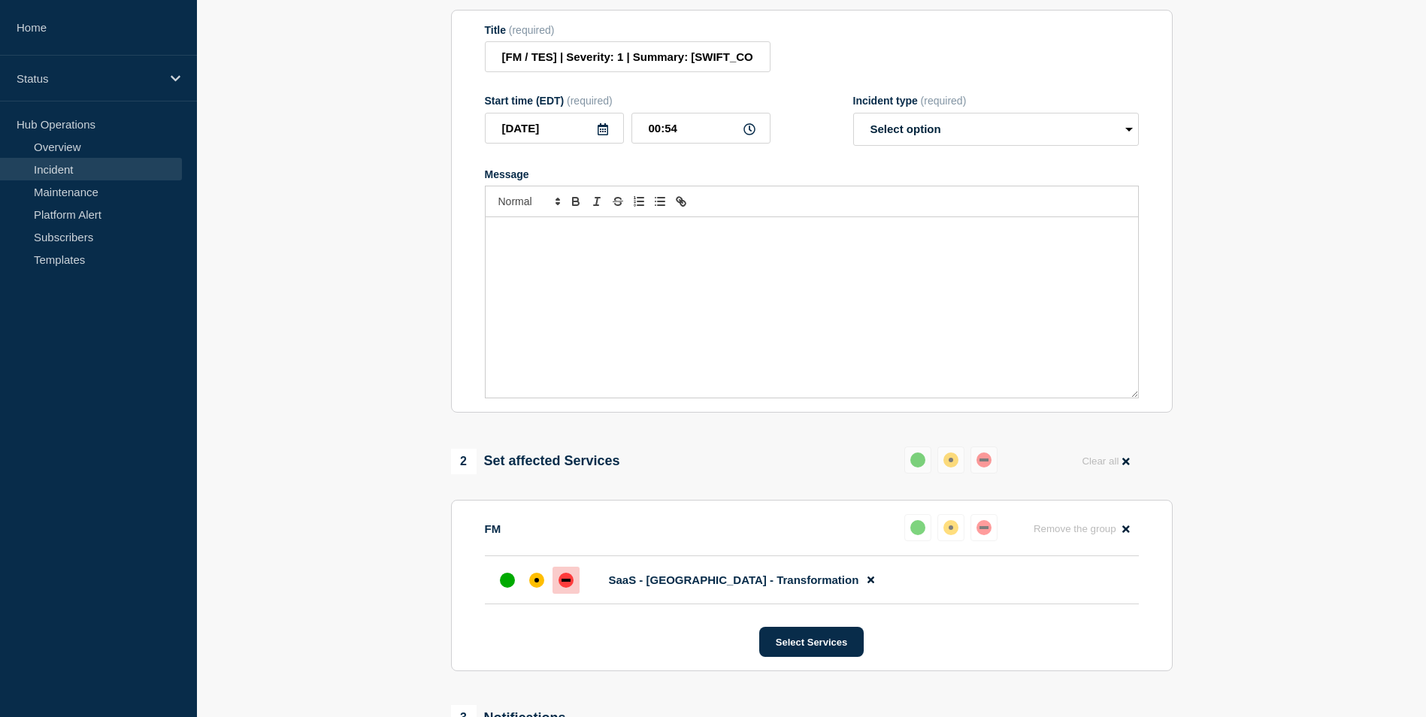
select select "resolved"
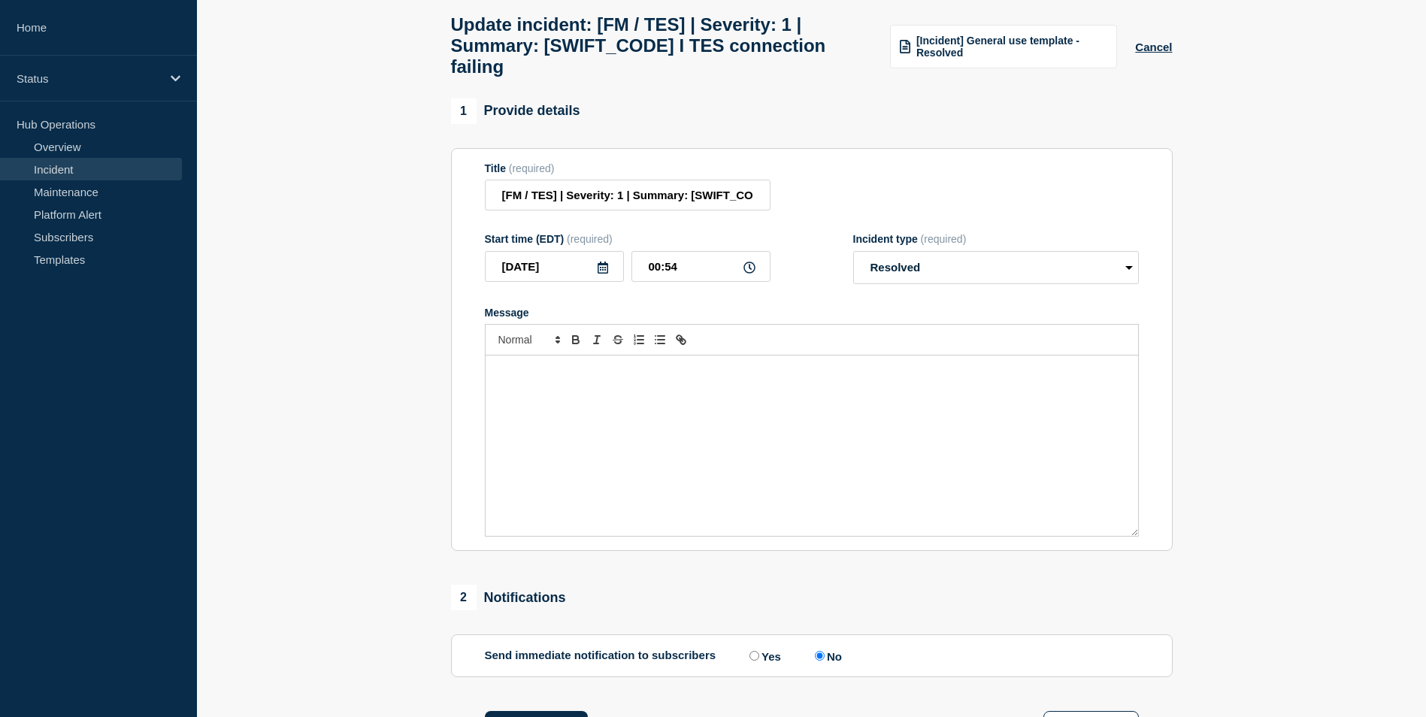
scroll to position [69, 0]
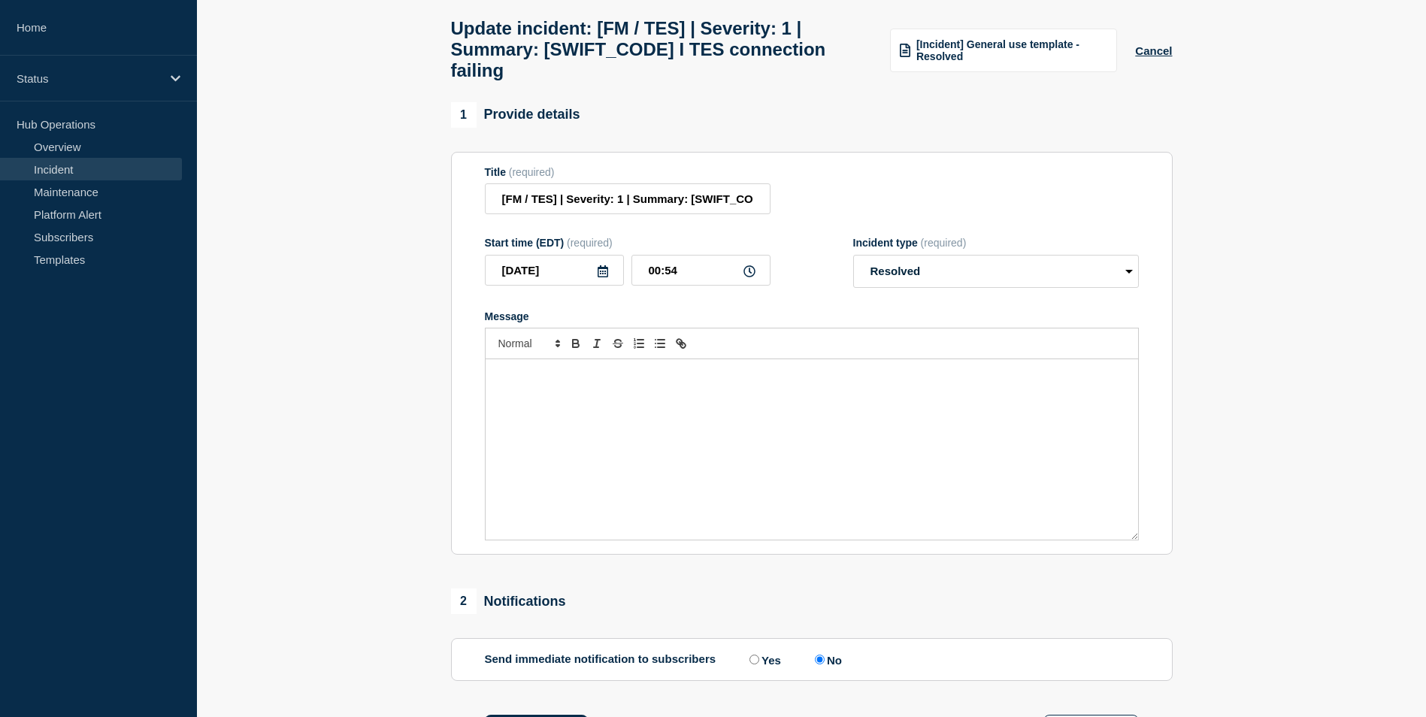
click at [540, 394] on div "Message" at bounding box center [812, 449] width 652 height 180
drag, startPoint x: 517, startPoint y: 386, endPoint x: 483, endPoint y: 419, distance: 47.3
click at [480, 419] on section "Title (required) [FM / TES] | Severity: 1 | Summary: ASLLAU2C I TES connection …" at bounding box center [812, 354] width 722 height 404
click at [646, 382] on p "Incident was from customer side" at bounding box center [812, 375] width 630 height 14
click at [702, 382] on p "The incident was from the customer side" at bounding box center [812, 375] width 630 height 14
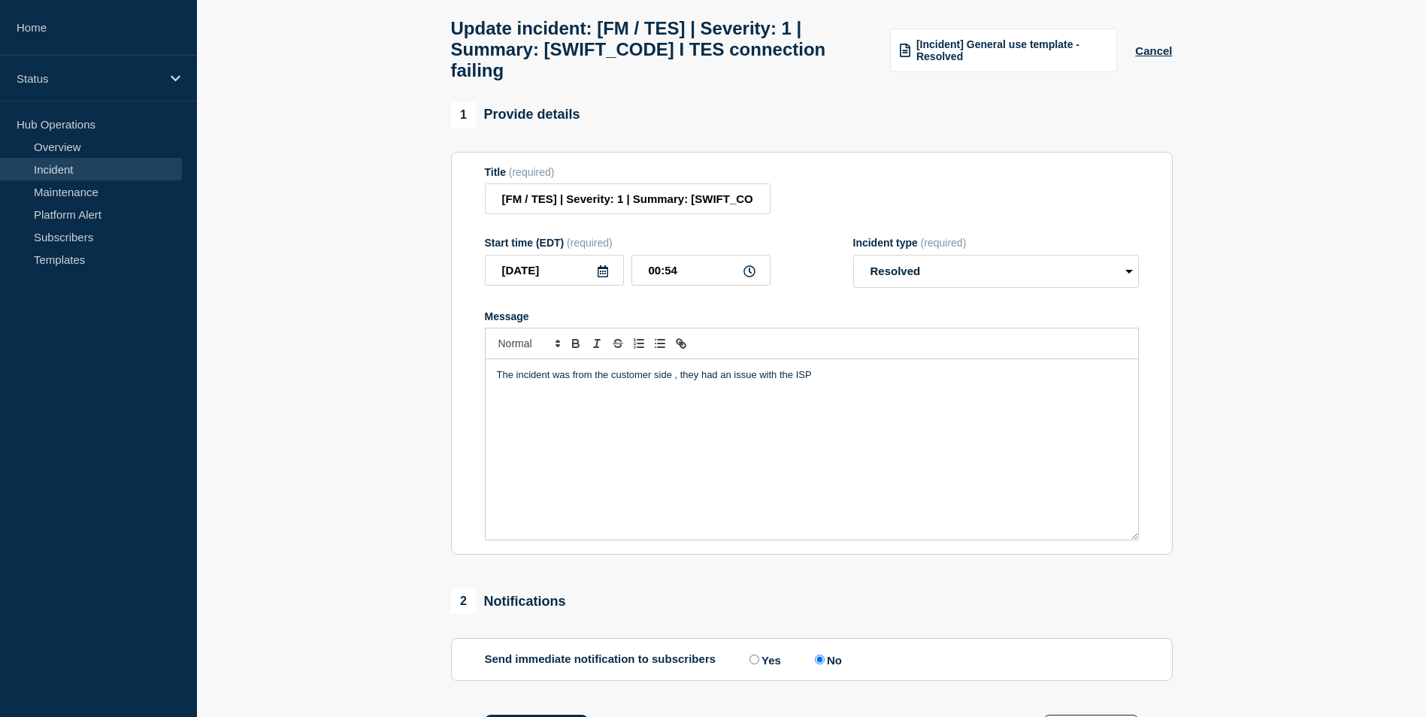
click at [824, 382] on p "The incident was from the customer side , they had an issue with the ISP" at bounding box center [812, 375] width 630 height 14
click at [427, 480] on section "1 Provide details Title (required) [FM / TES] | Severity: 1 | Summary: ASLLAU2C…" at bounding box center [811, 503] width 1229 height 803
click at [623, 212] on input "[FM / TES] | Severity: 1 | Summary: ASLLAU2C I TES connection failing" at bounding box center [628, 198] width 286 height 31
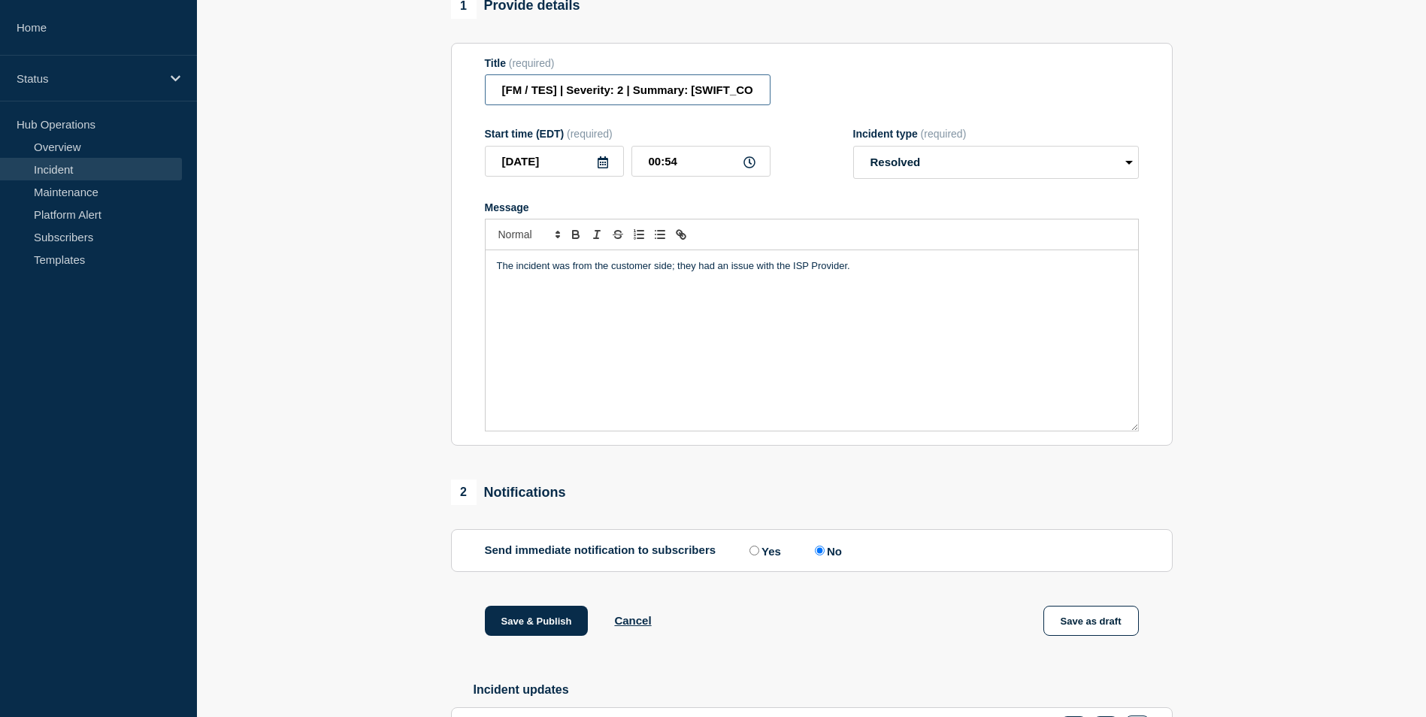
scroll to position [295, 0]
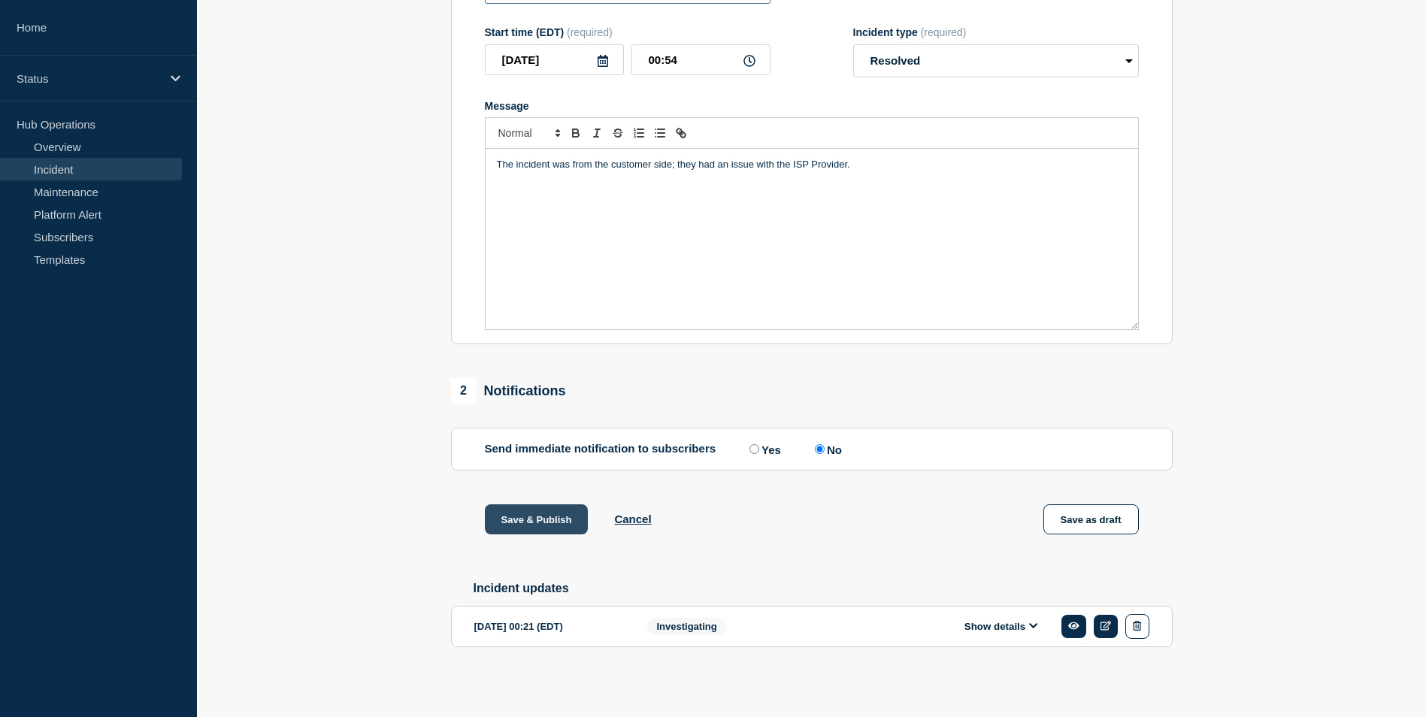
type input "[FM / TES] | Severity: 2 | Summary: ASLLAU2C I TES connection failing"
click at [549, 509] on button "Save & Publish" at bounding box center [537, 519] width 104 height 30
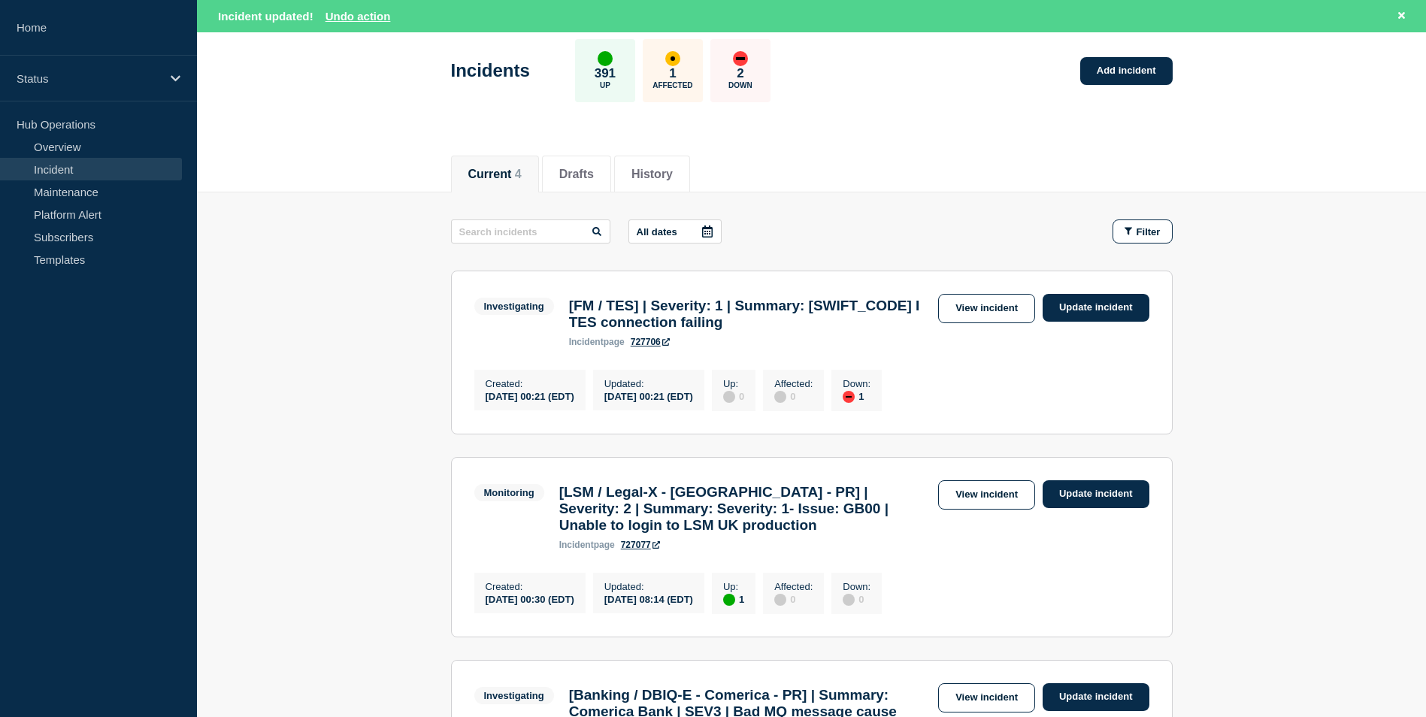
scroll to position [150, 0]
